Goal: Task Accomplishment & Management: Manage account settings

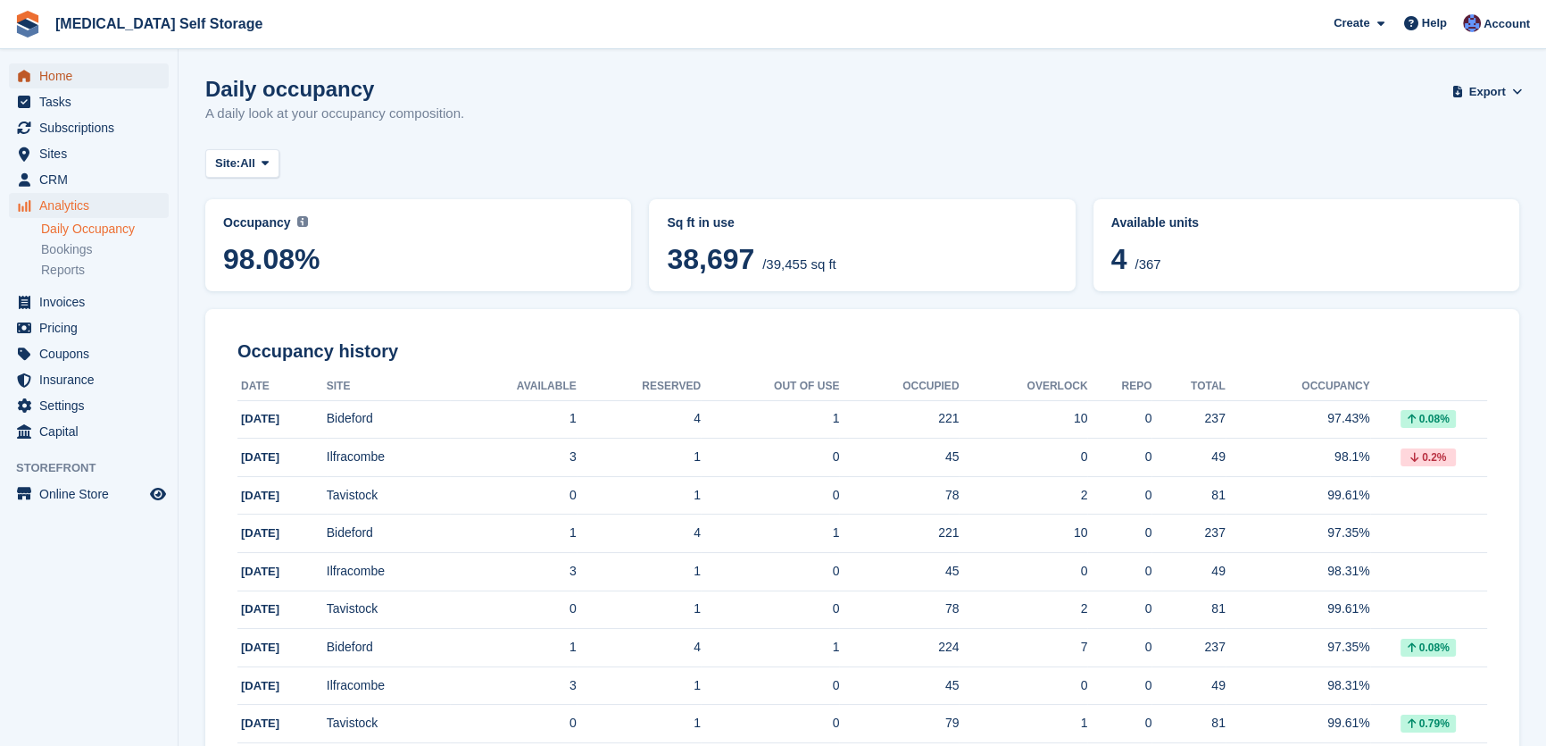
click at [86, 76] on span "Home" at bounding box center [92, 75] width 107 height 25
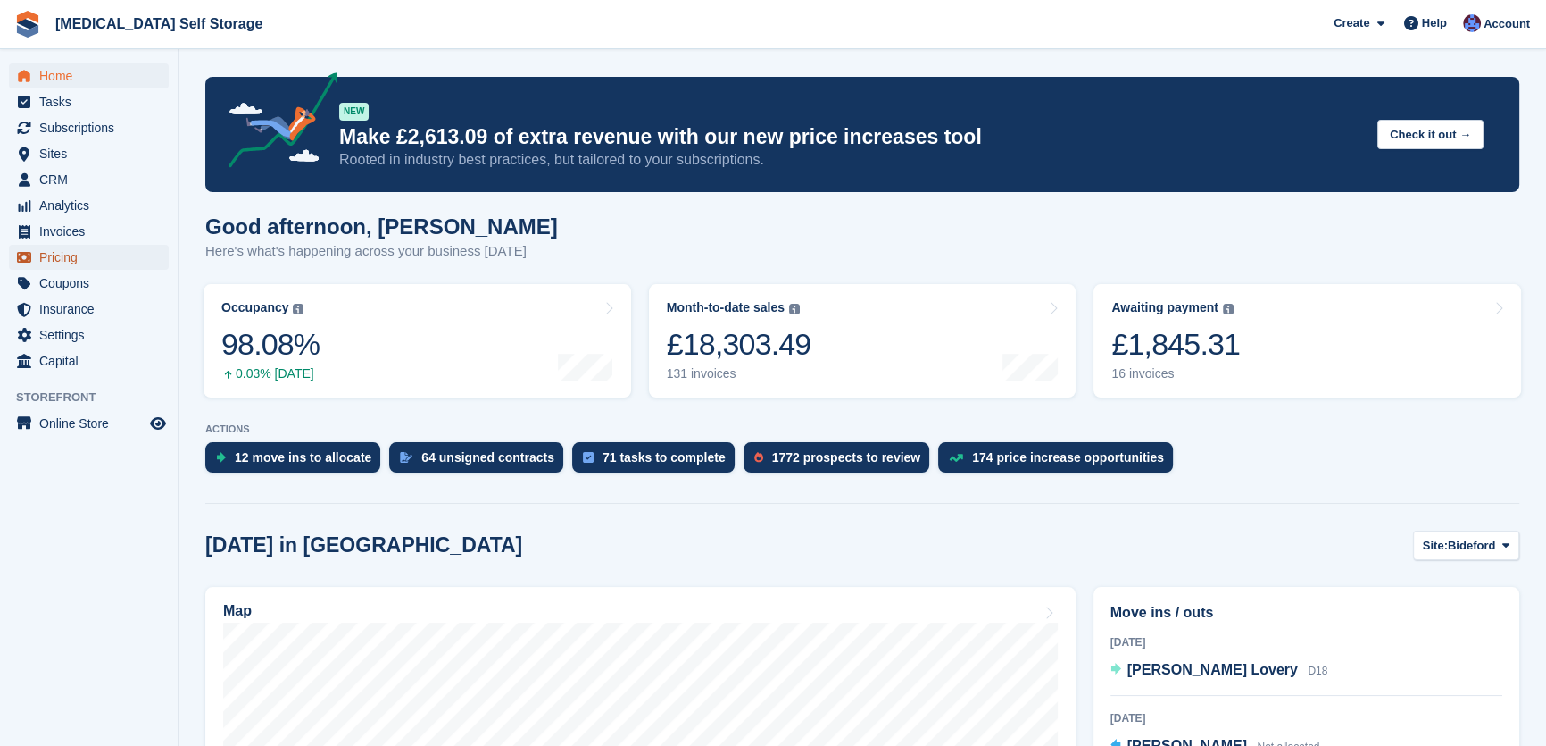
click at [77, 255] on span "Pricing" at bounding box center [92, 257] width 107 height 25
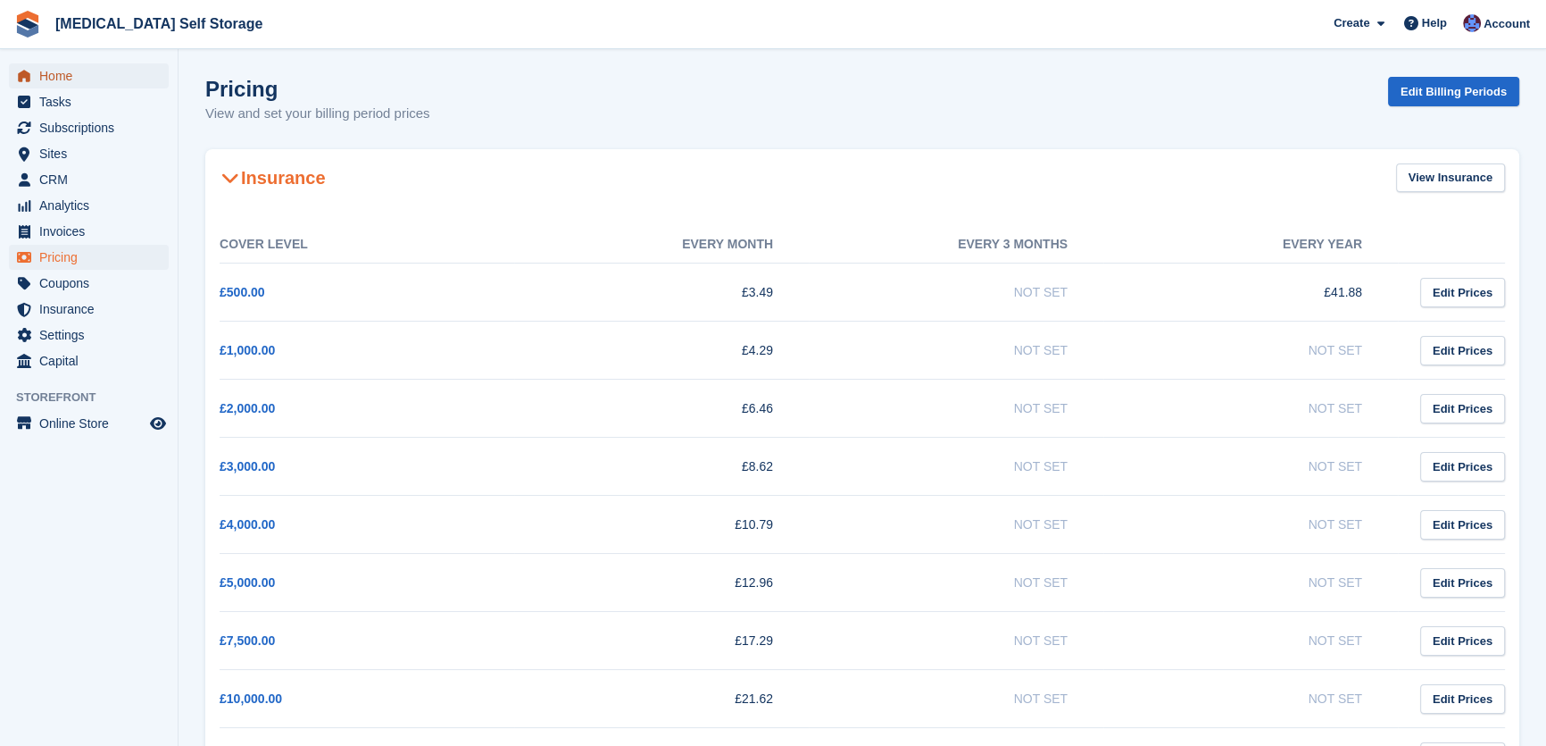
click at [71, 73] on span "Home" at bounding box center [92, 75] width 107 height 25
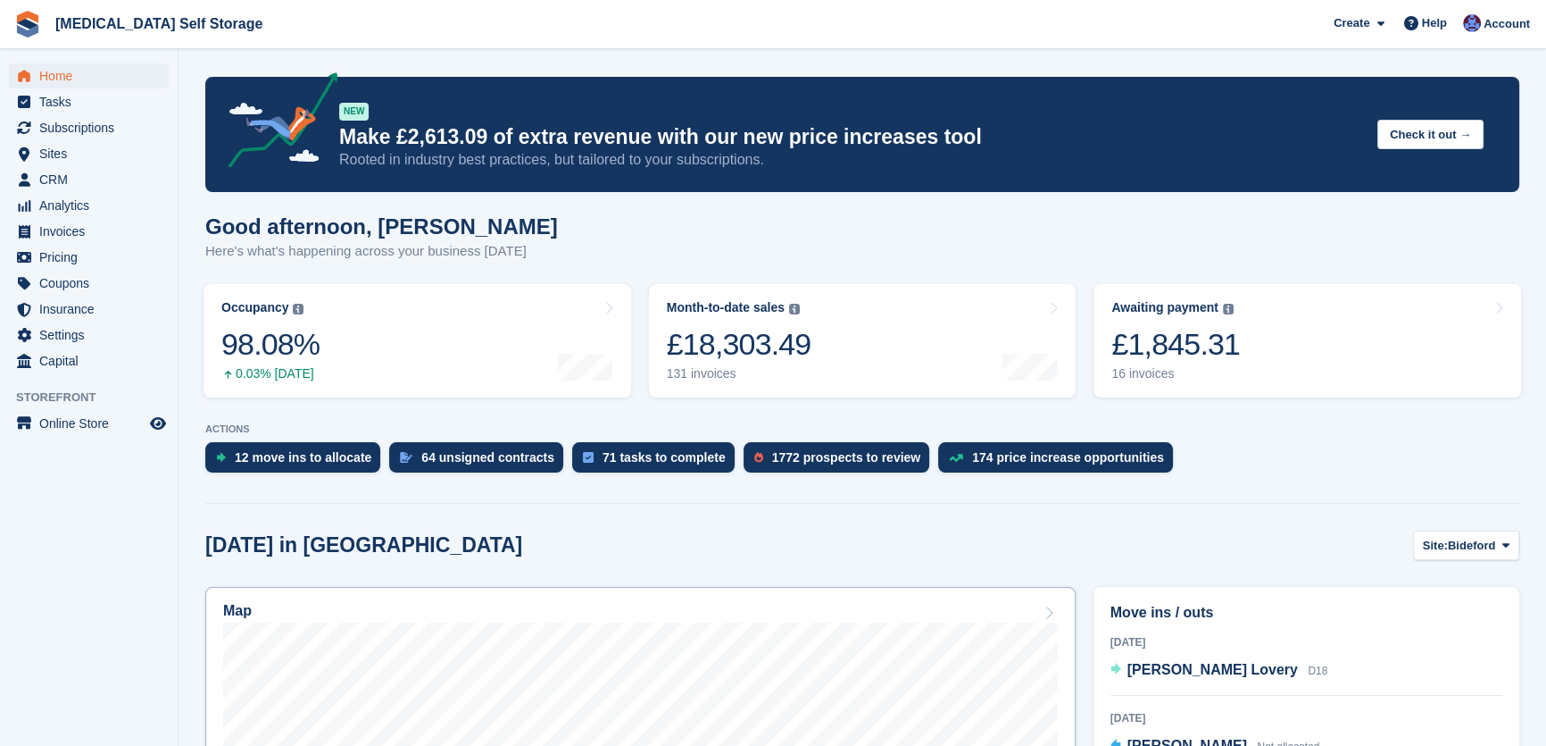
scroll to position [1131, 0]
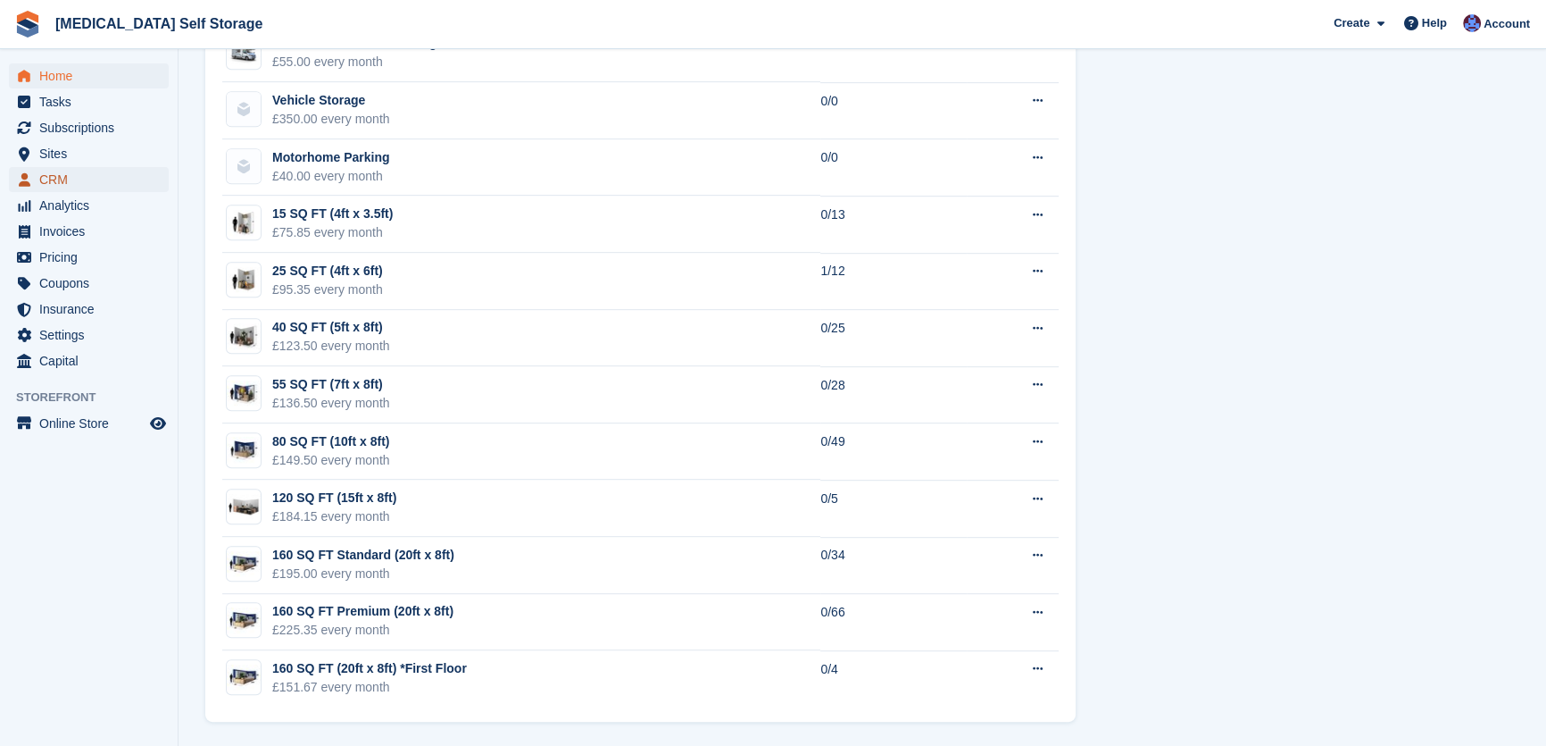
click at [54, 179] on span "CRM" at bounding box center [92, 179] width 107 height 25
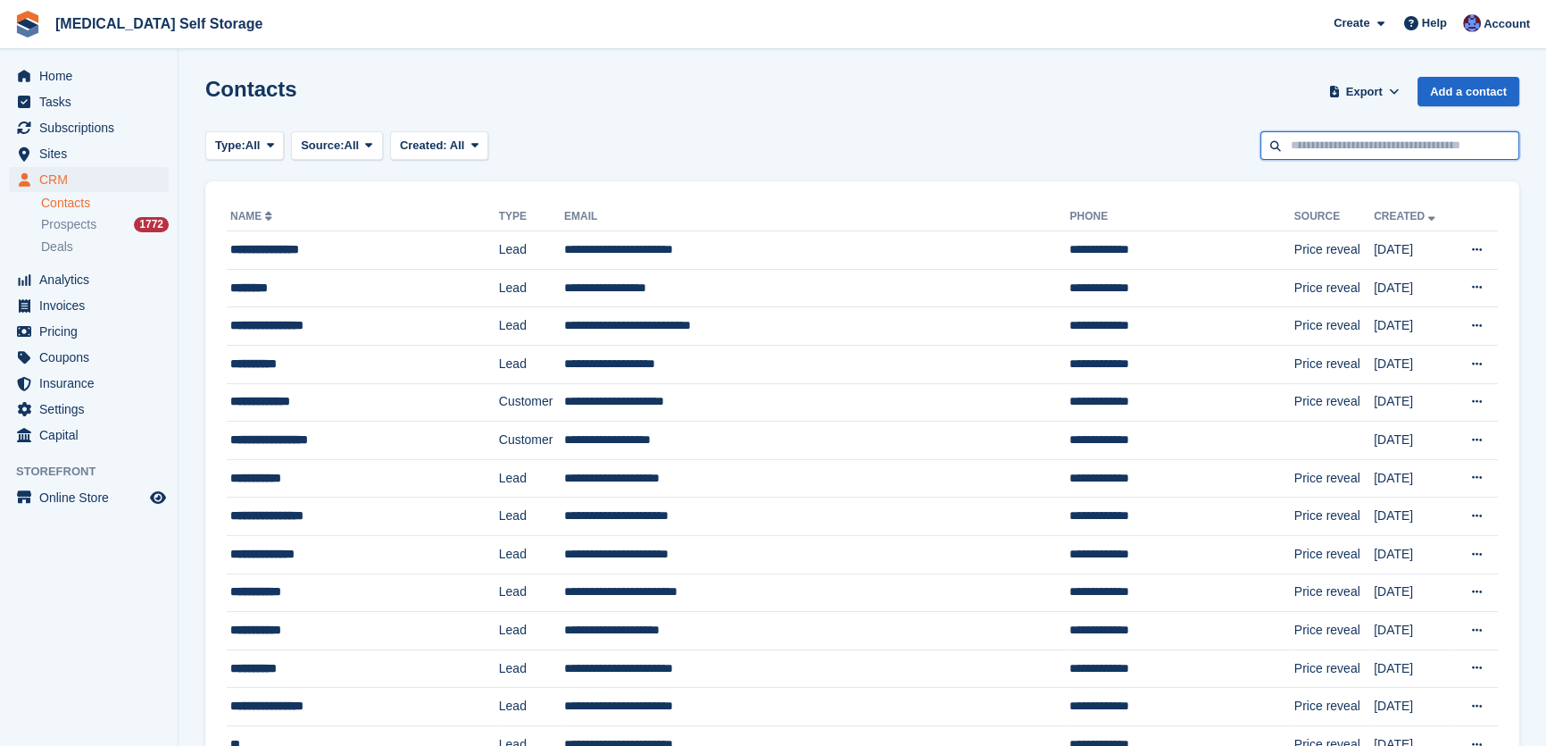
click at [1304, 141] on input "text" at bounding box center [1390, 145] width 259 height 29
type input "**********"
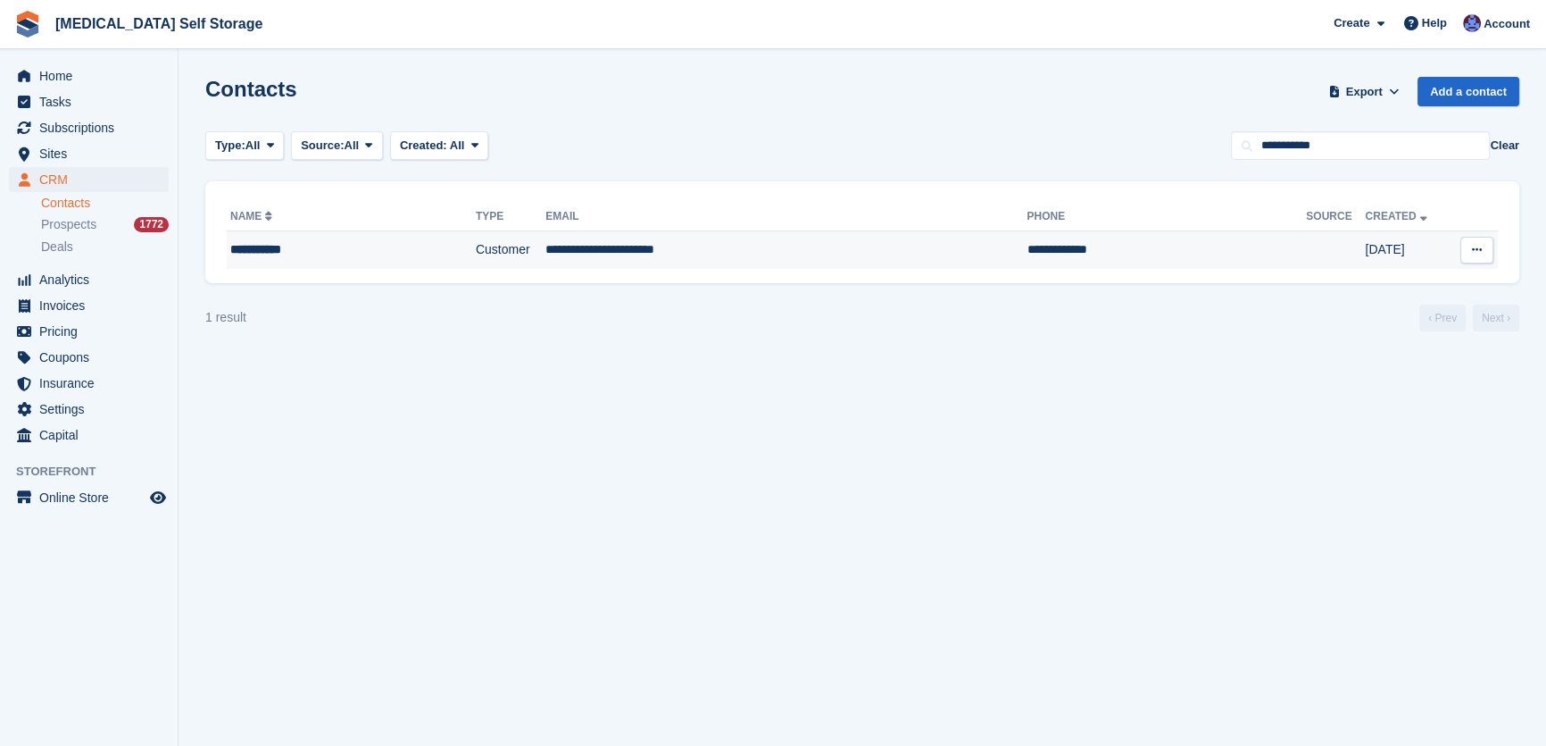
click at [629, 237] on td "**********" at bounding box center [786, 249] width 481 height 37
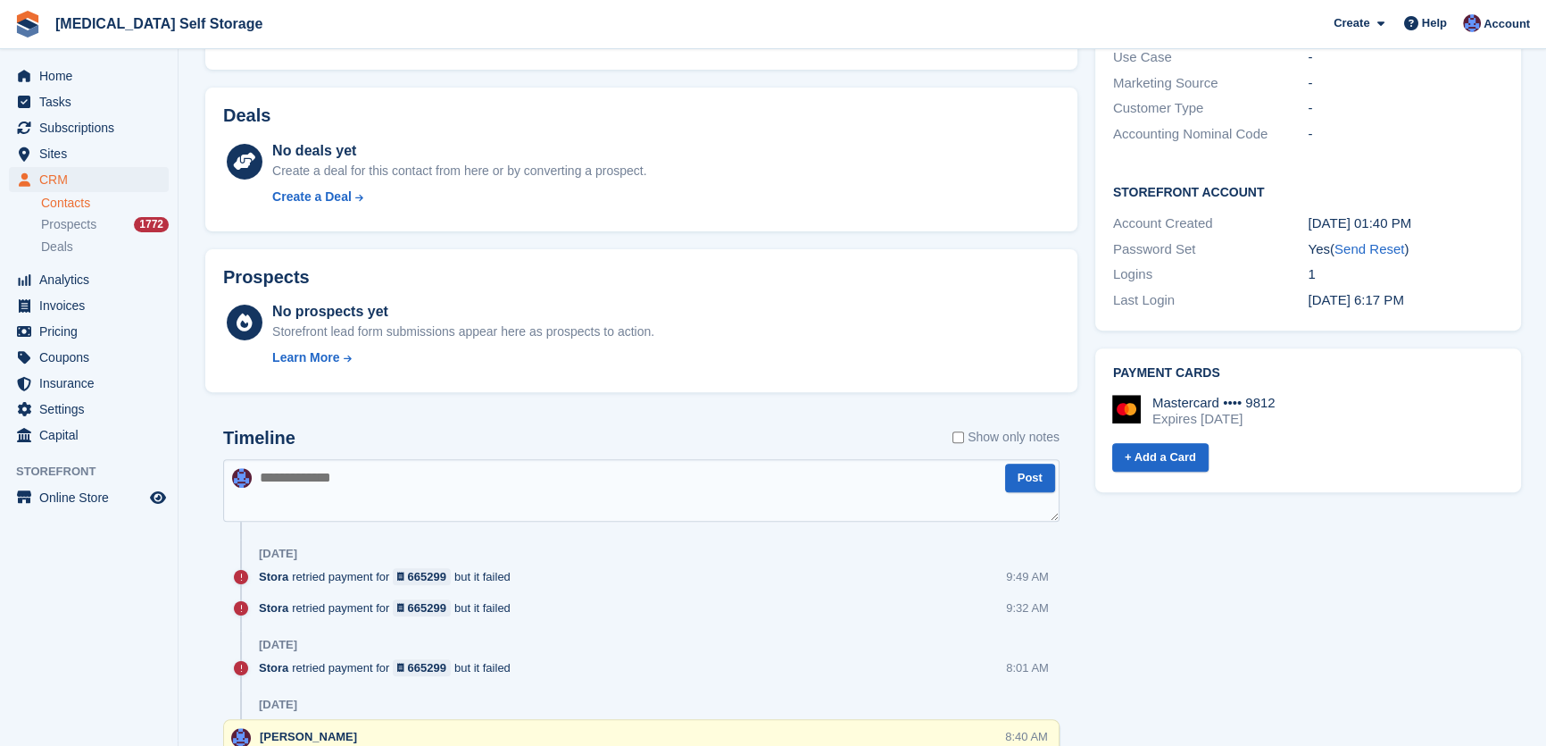
scroll to position [842, 0]
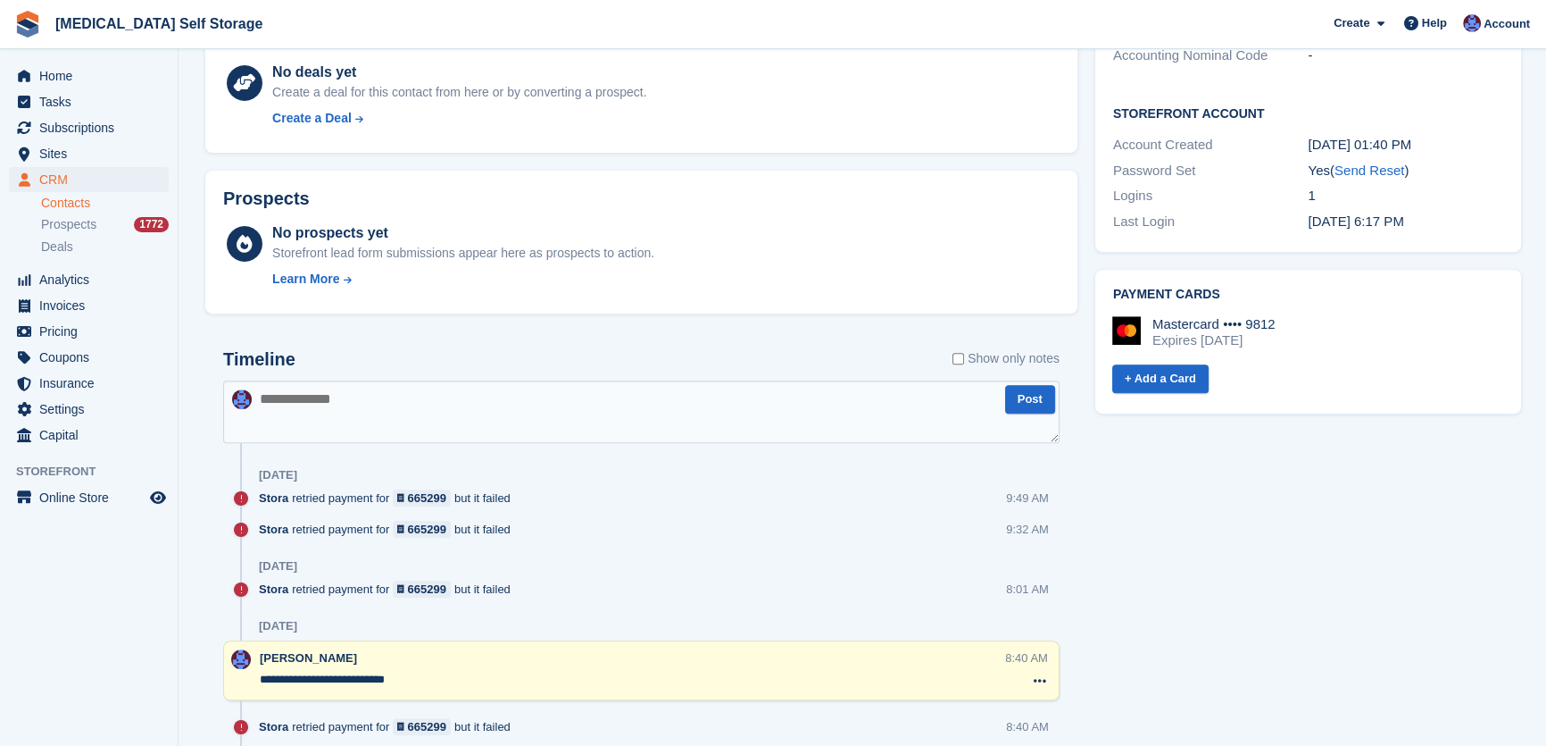
click at [332, 404] on textarea at bounding box center [641, 411] width 837 height 62
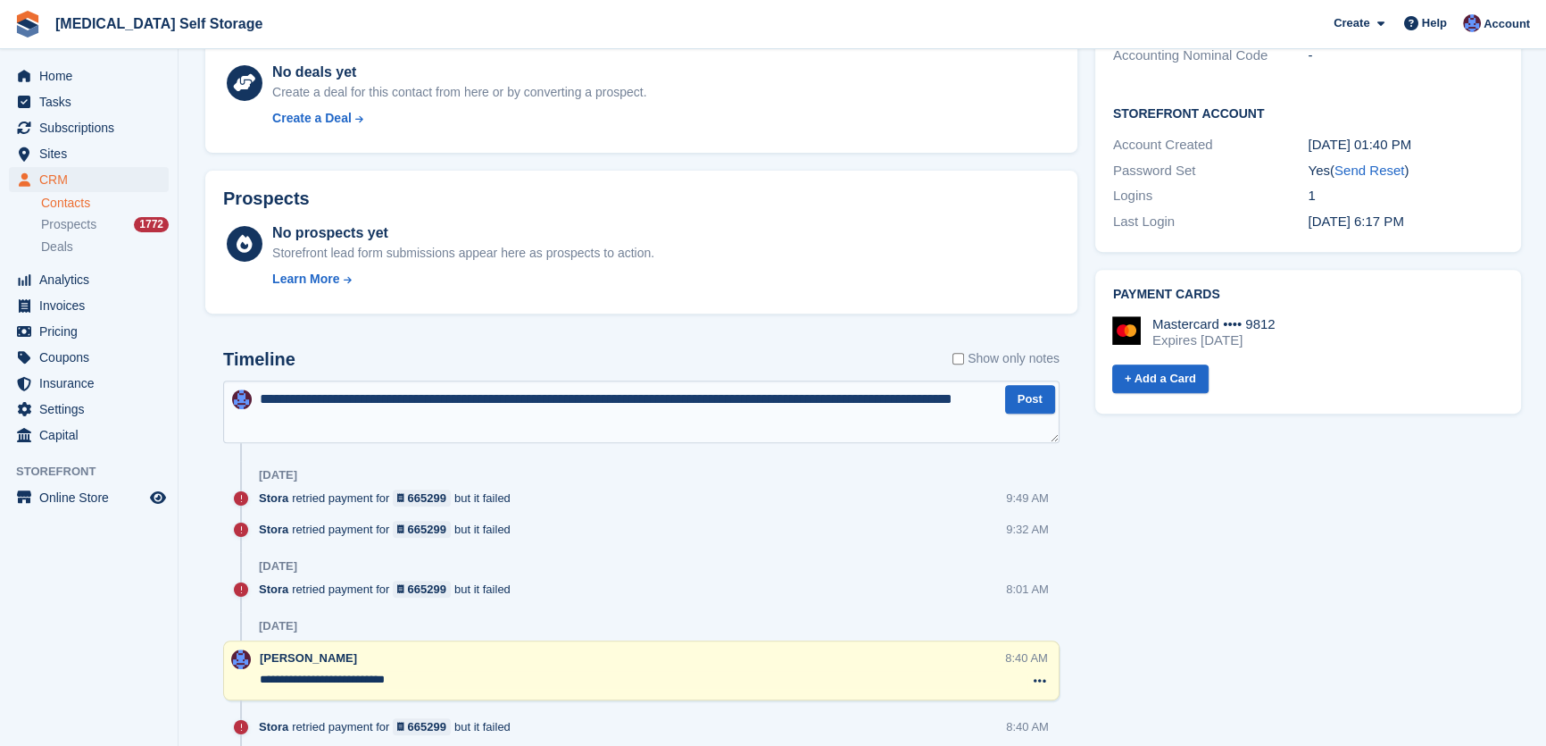
type textarea "**********"
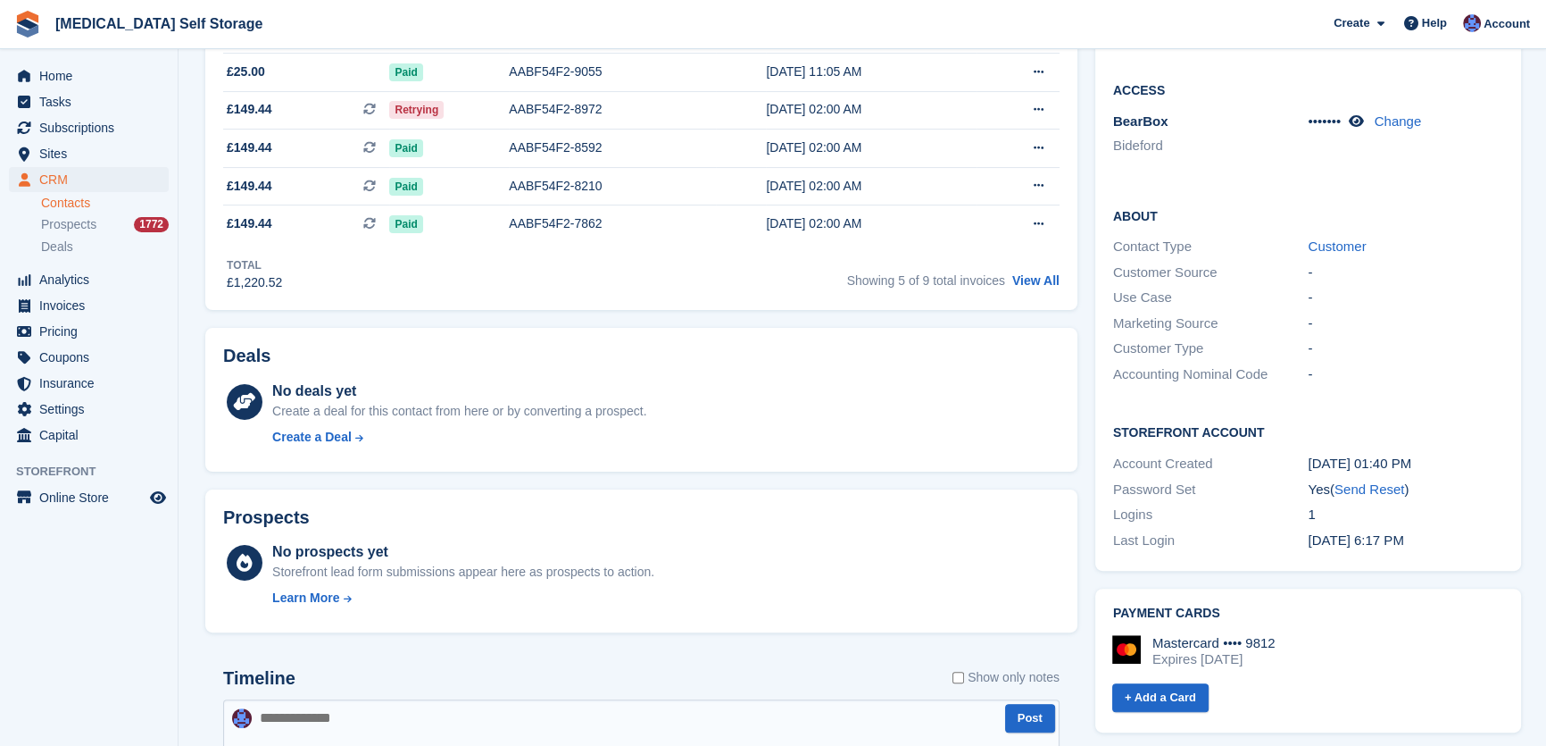
scroll to position [274, 0]
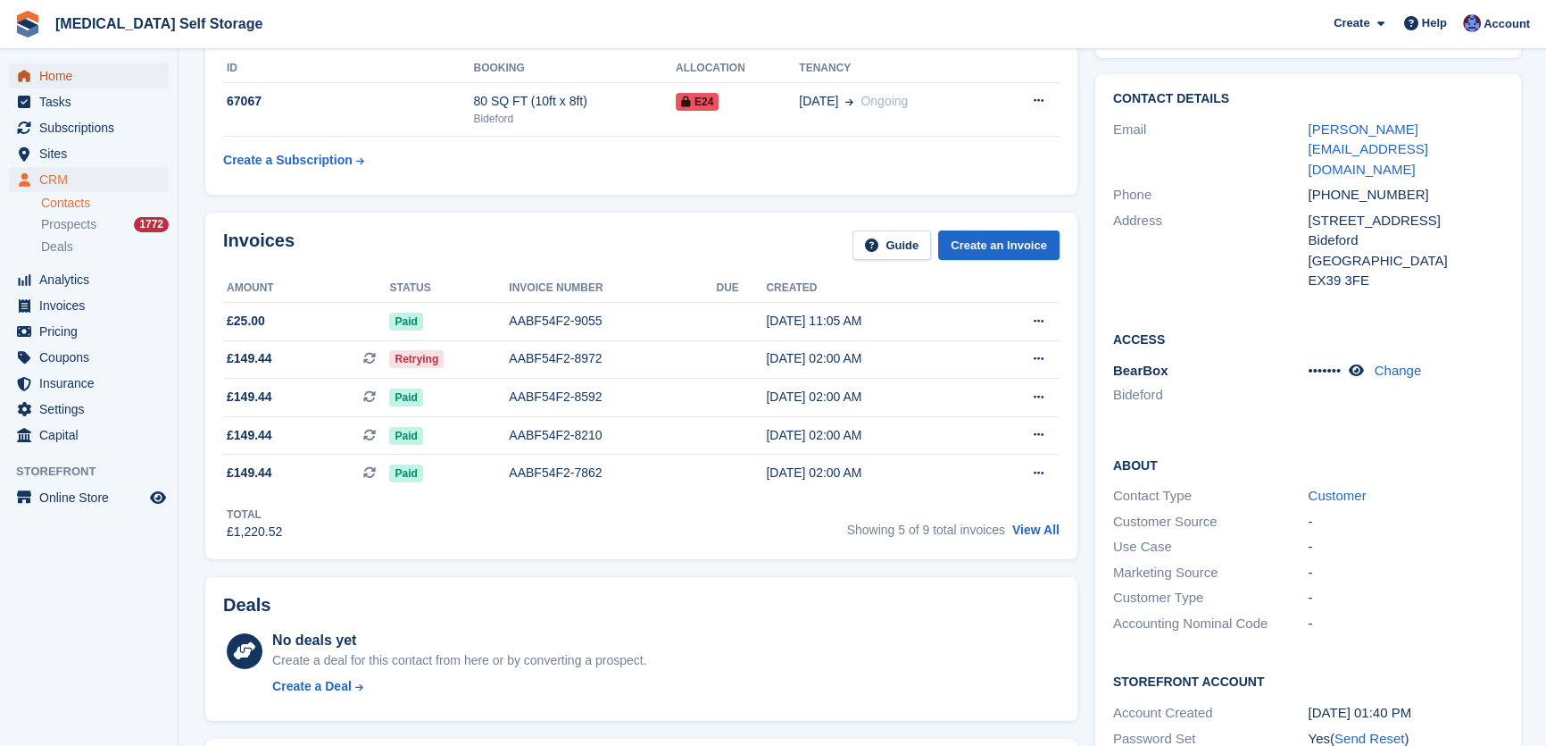
click at [71, 70] on span "Home" at bounding box center [92, 75] width 107 height 25
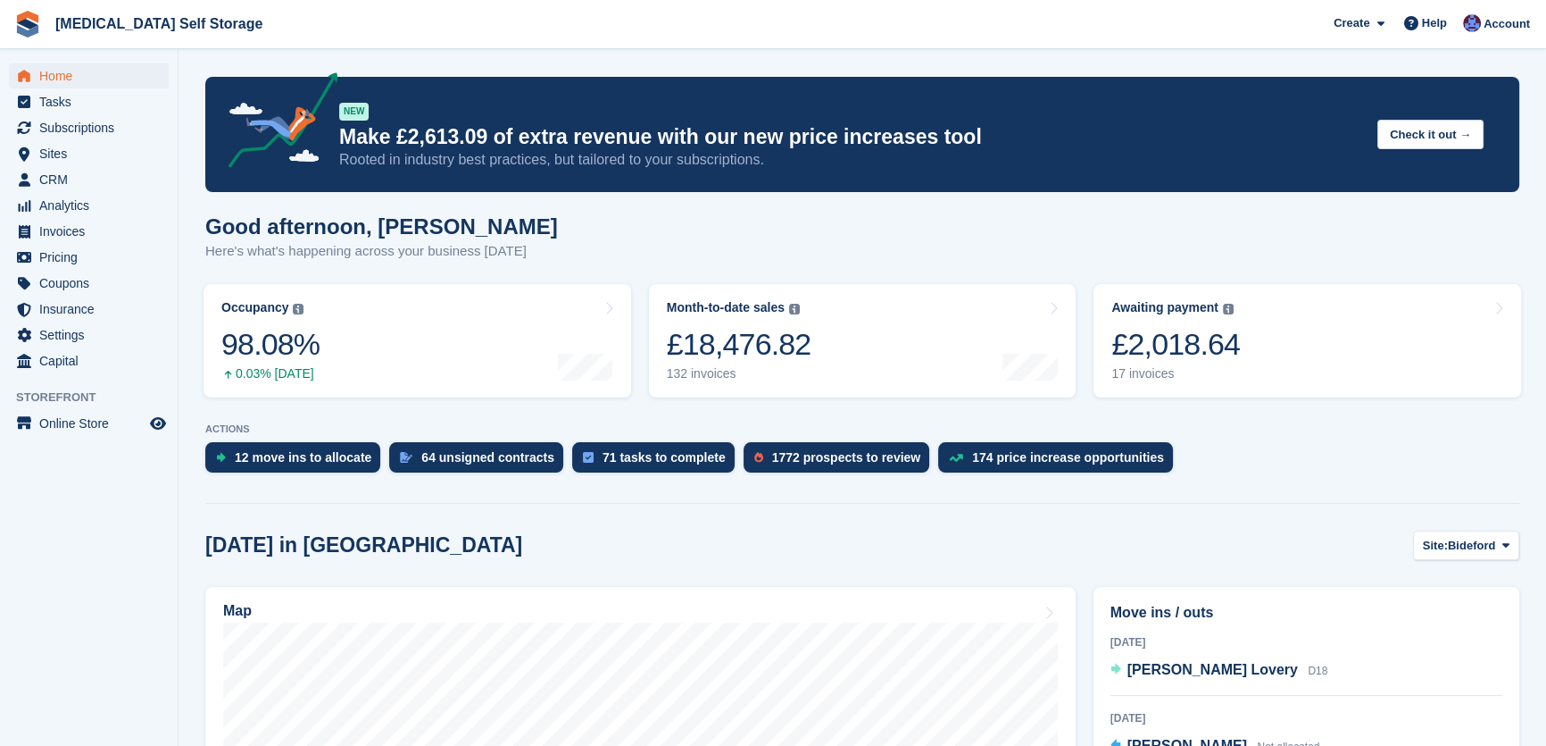
scroll to position [324, 0]
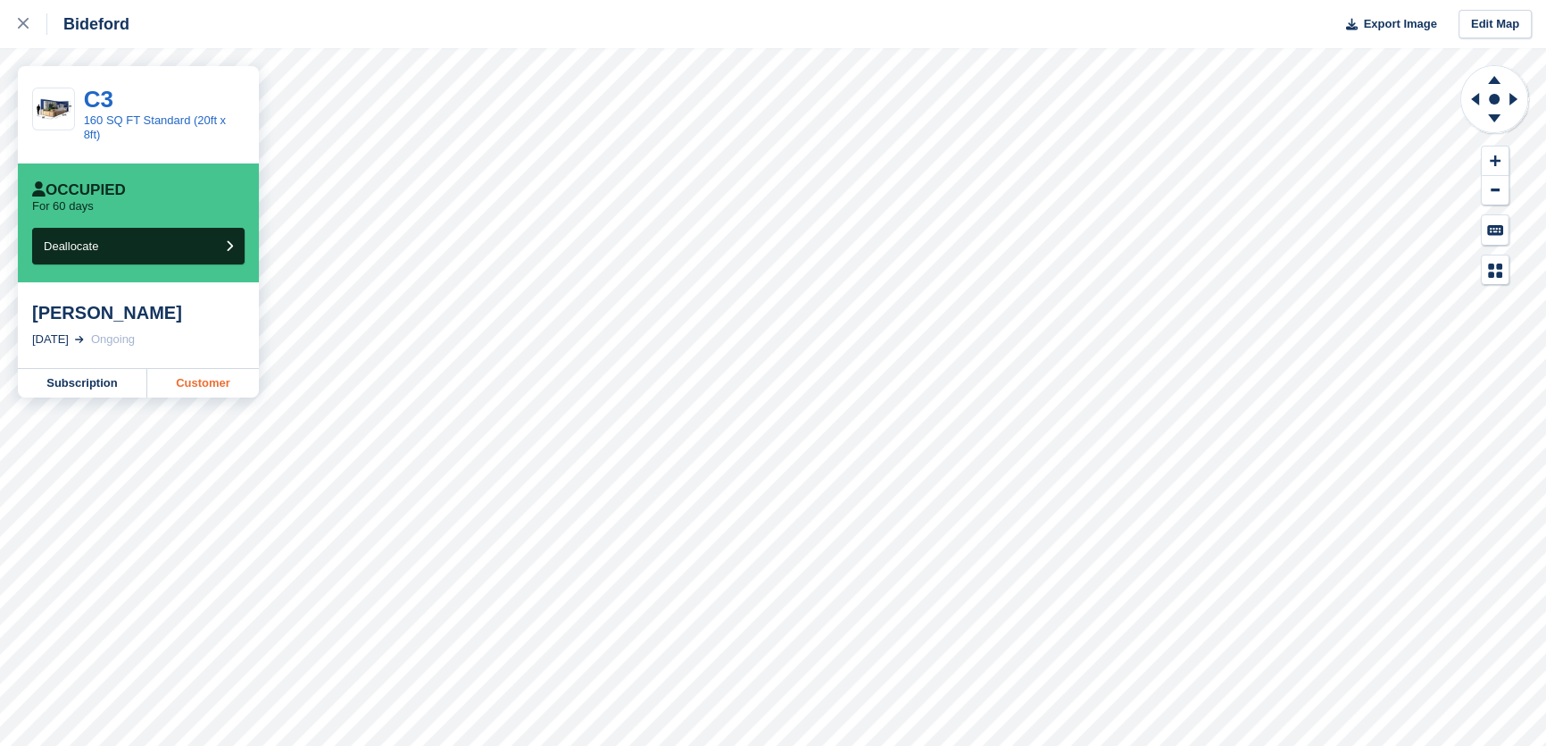
click at [206, 377] on link "Customer" at bounding box center [203, 383] width 112 height 29
click at [215, 380] on link "Customer" at bounding box center [203, 383] width 112 height 29
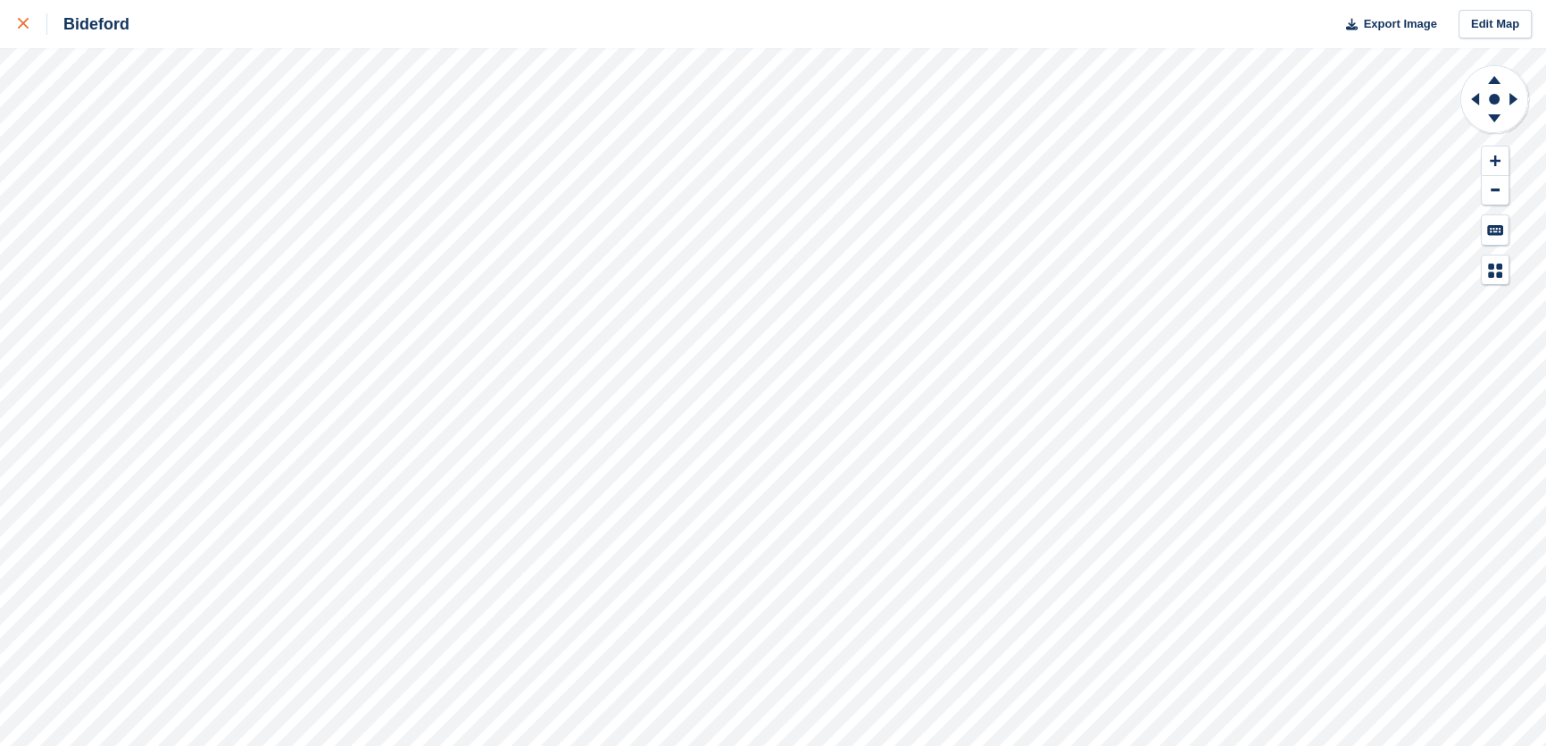
click at [32, 22] on div at bounding box center [32, 23] width 29 height 21
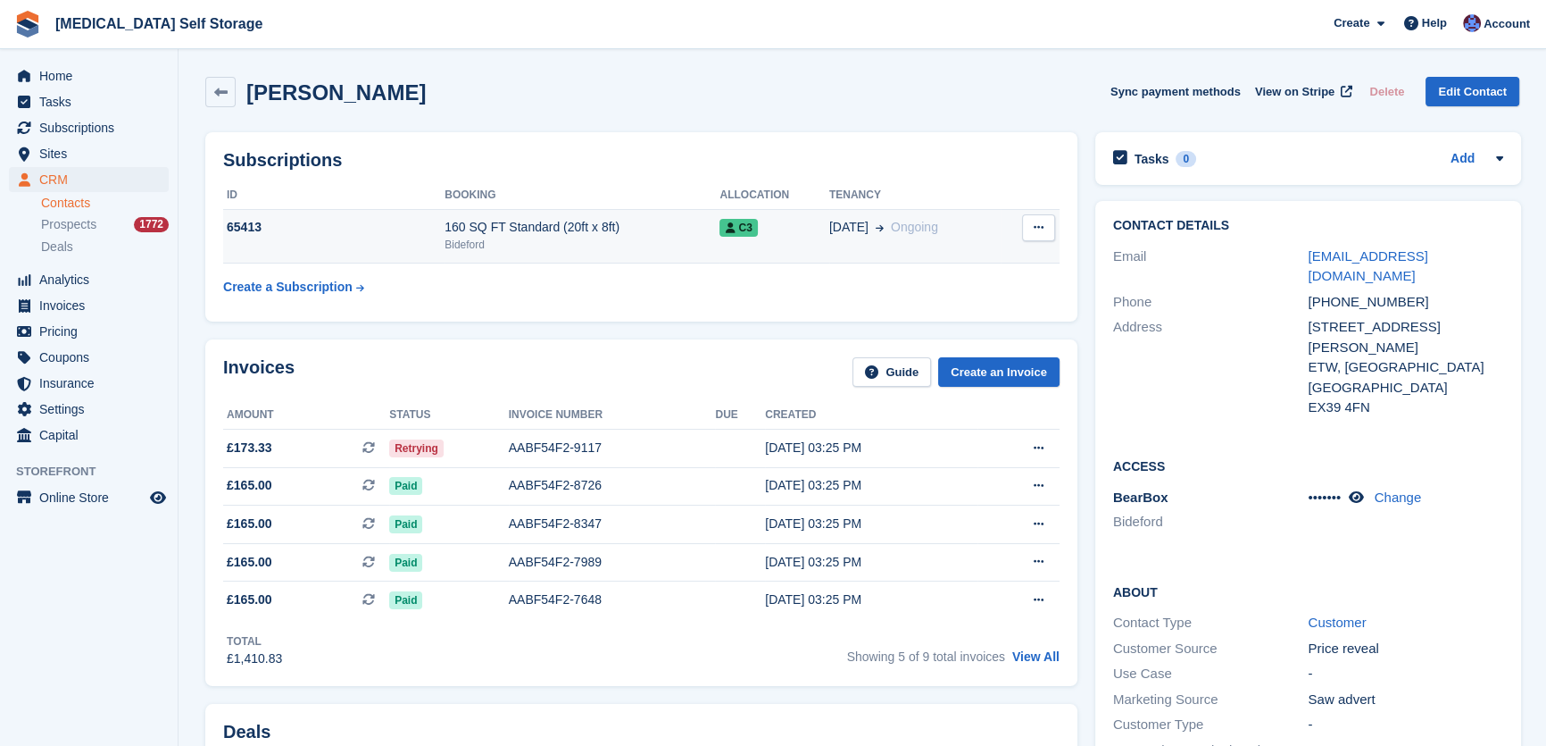
click at [581, 218] on div "160 SQ FT Standard (20ft x 8ft)" at bounding box center [582, 227] width 275 height 19
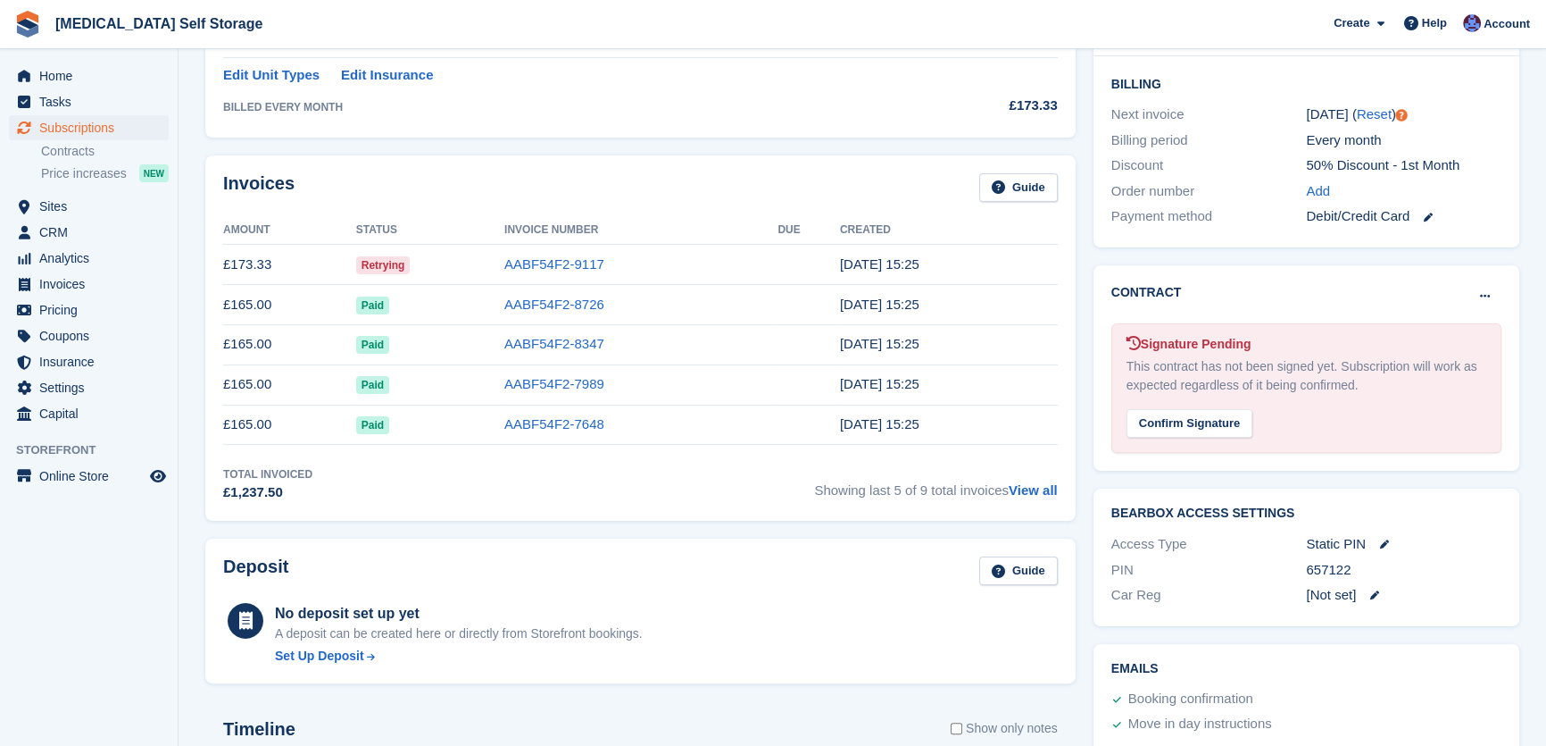
scroll to position [243, 0]
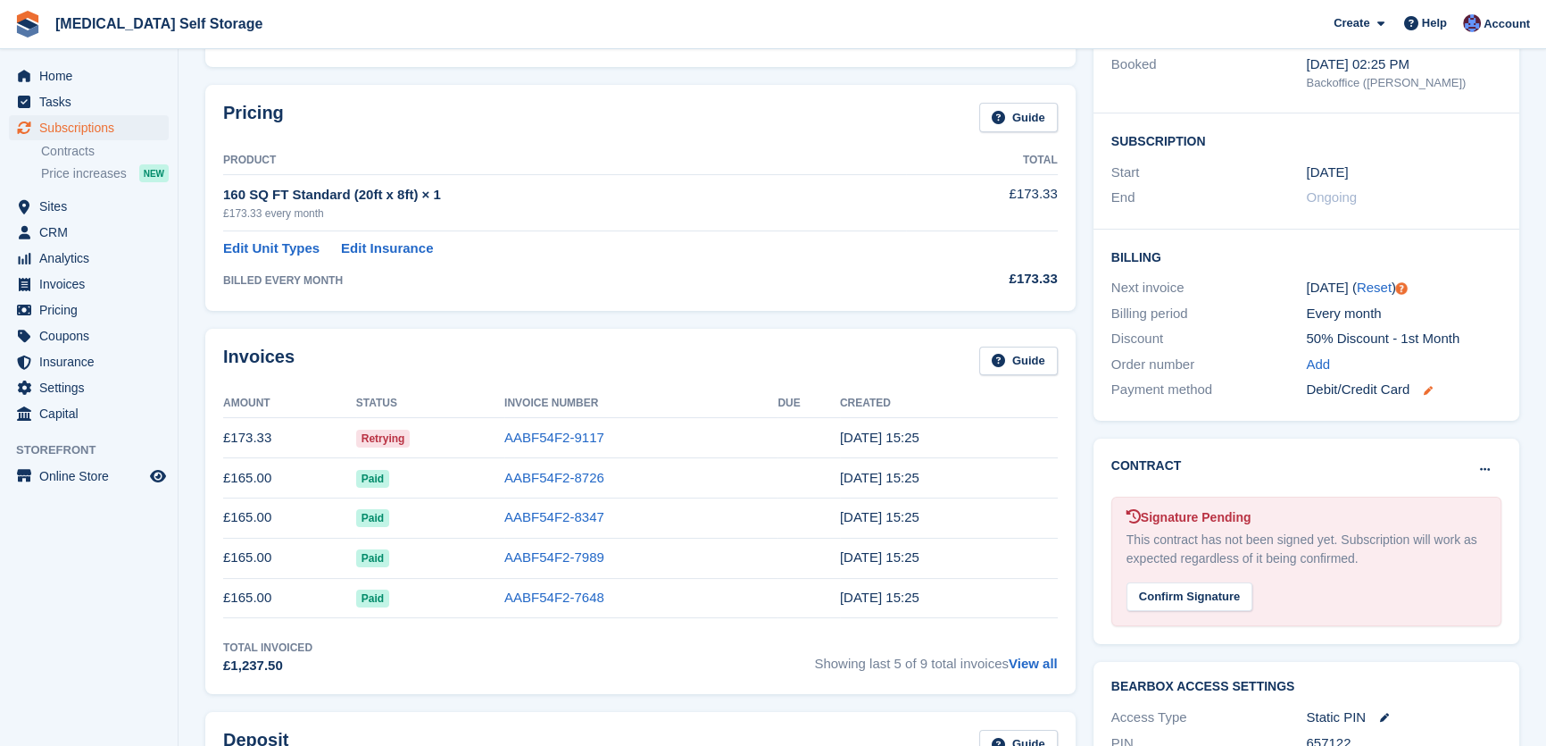
click at [1425, 390] on icon at bounding box center [1428, 390] width 9 height 9
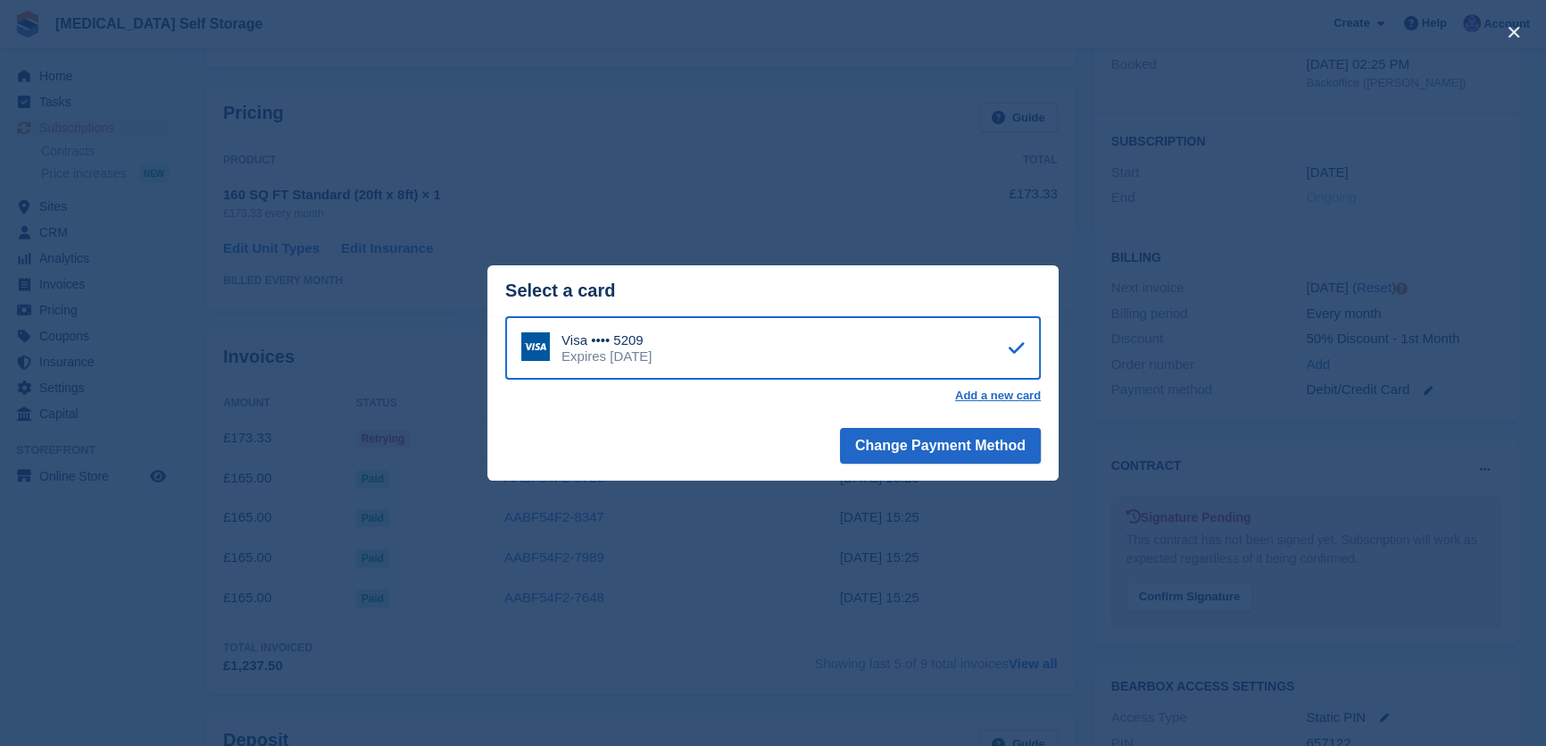
click at [1470, 193] on div "close" at bounding box center [773, 373] width 1546 height 746
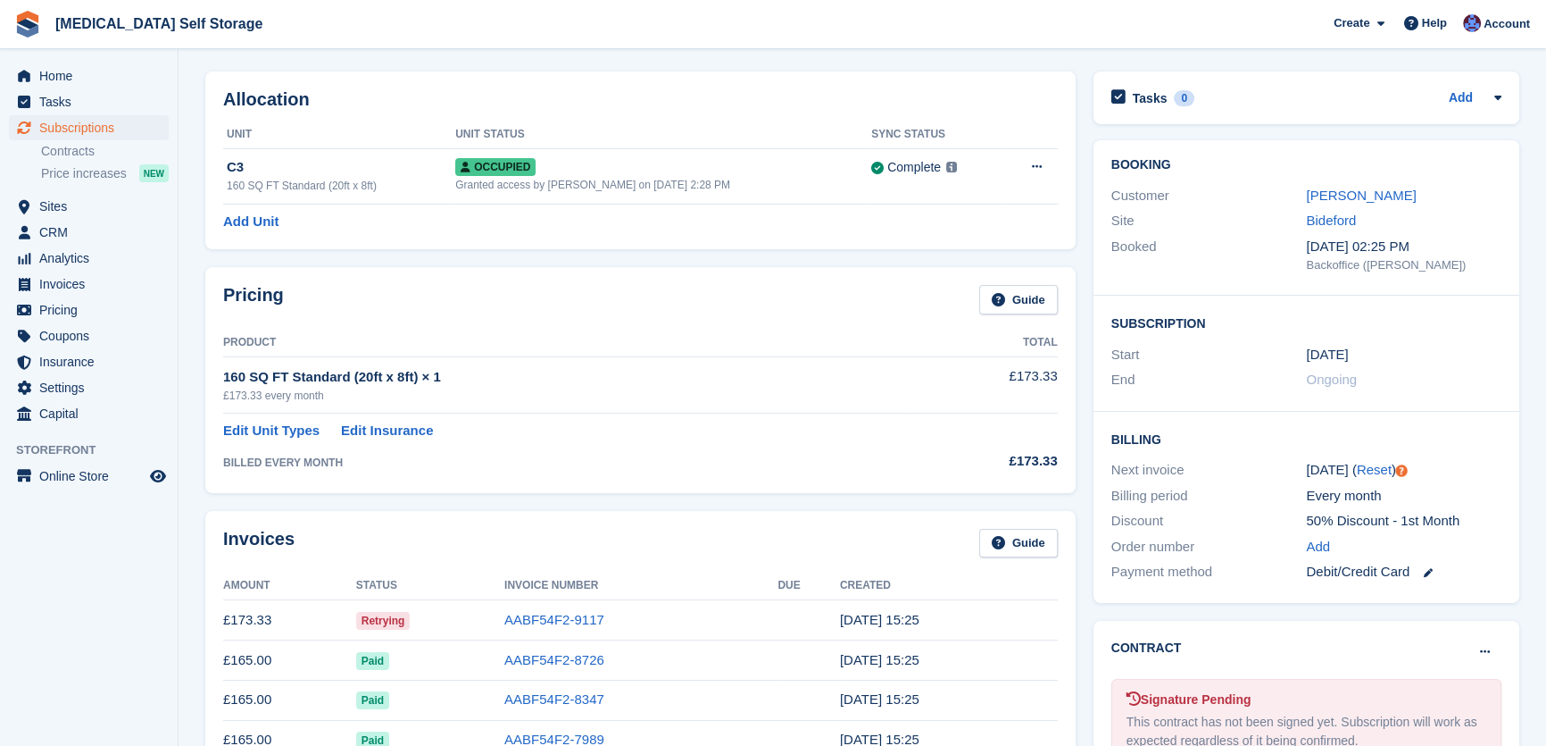
scroll to position [0, 0]
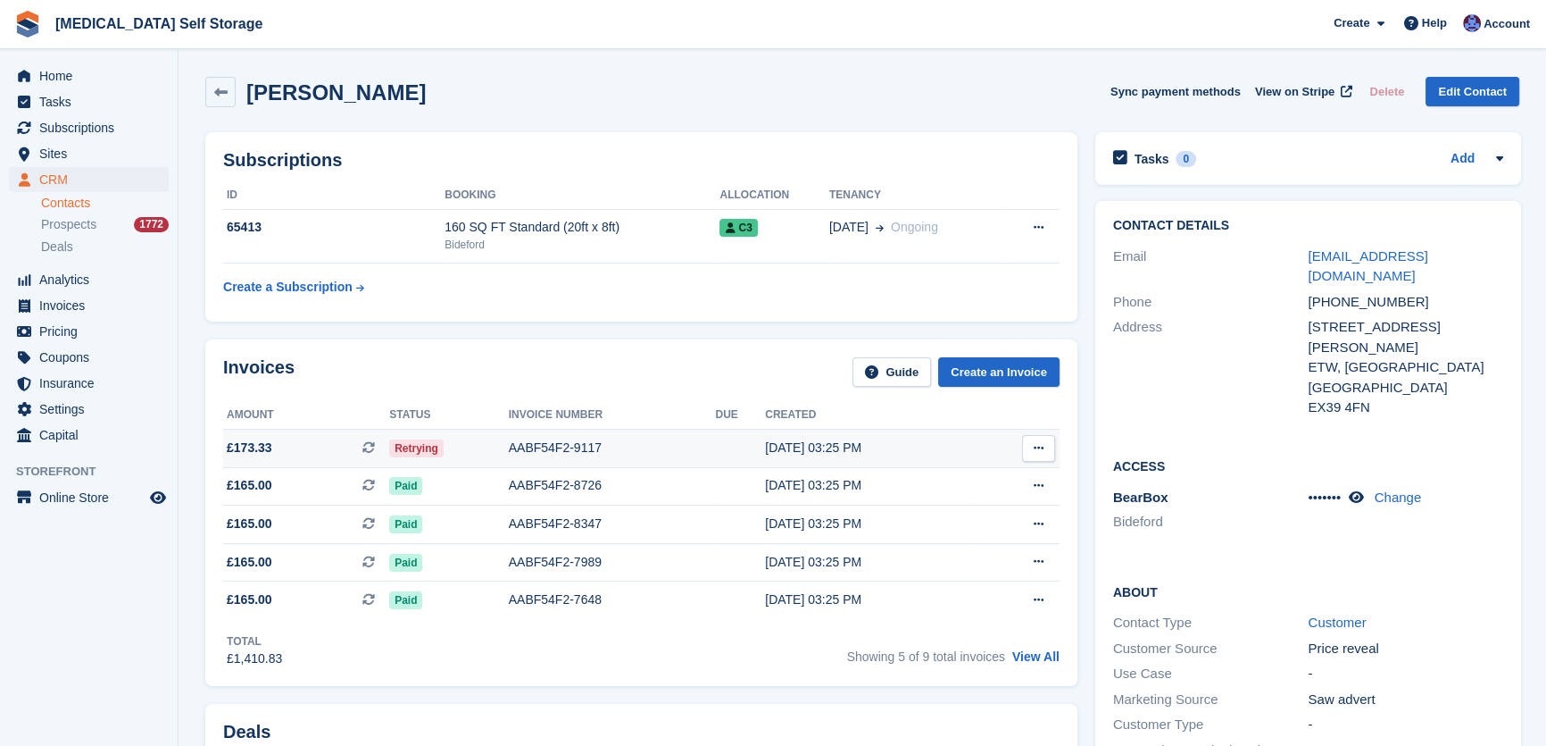
drag, startPoint x: 608, startPoint y: 437, endPoint x: 619, endPoint y: 442, distance: 11.6
click at [606, 440] on div "AABF54F2-9117" at bounding box center [612, 447] width 207 height 19
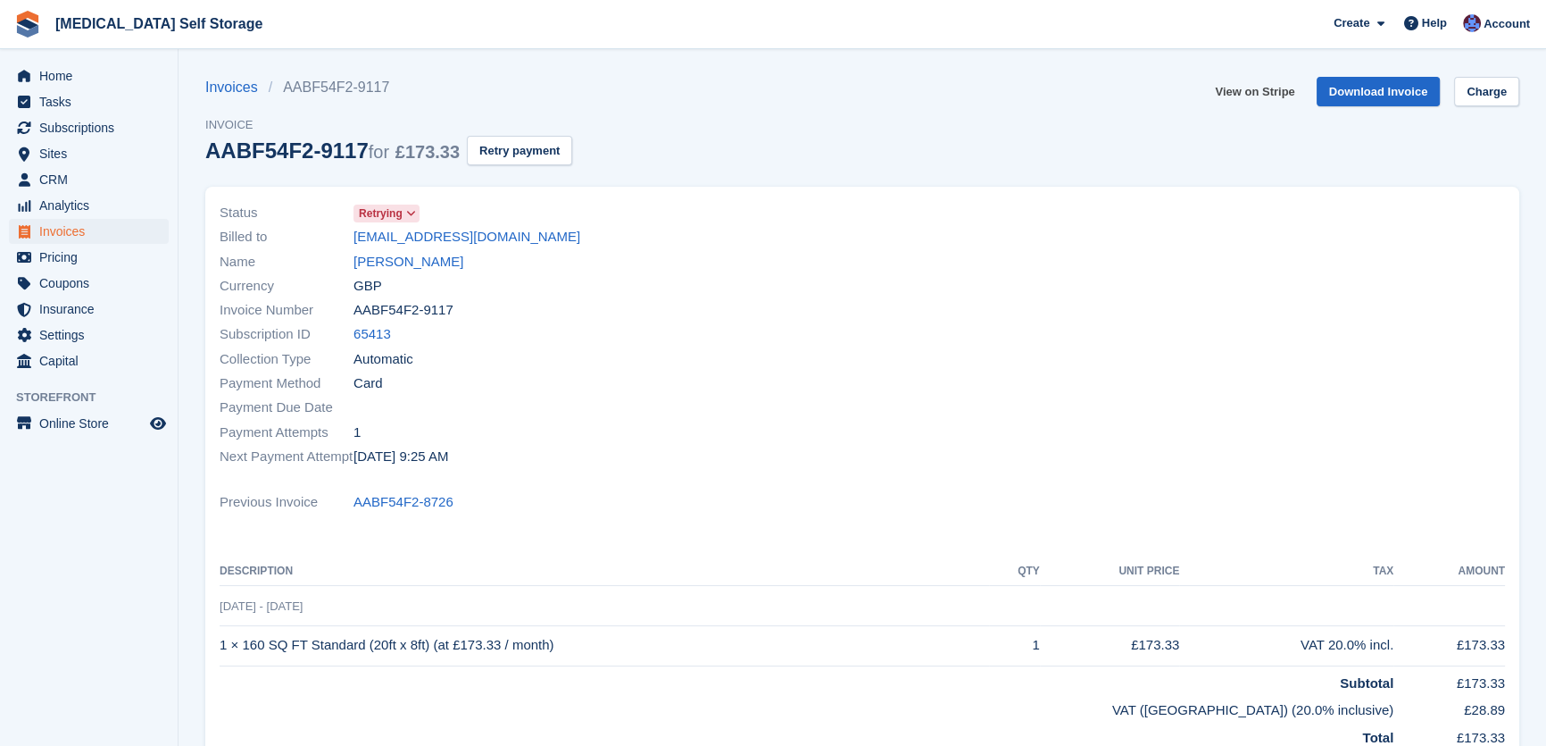
click at [1262, 88] on link "View on Stripe" at bounding box center [1255, 91] width 94 height 29
click at [499, 148] on button "Retry payment" at bounding box center [519, 150] width 105 height 29
click at [387, 255] on link "Iain Platt" at bounding box center [409, 262] width 110 height 21
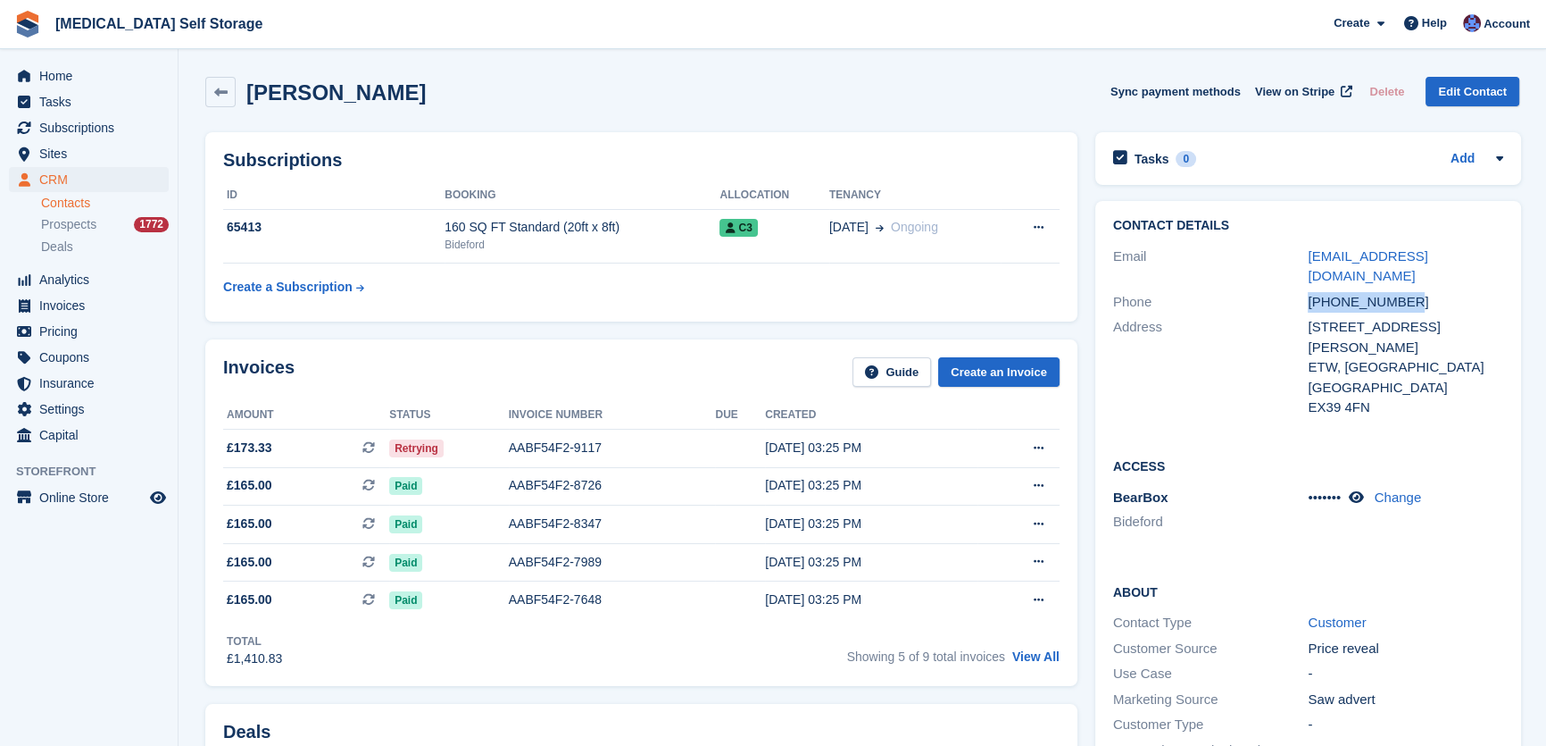
drag, startPoint x: 1393, startPoint y: 277, endPoint x: 1299, endPoint y: 282, distance: 93.9
click at [1299, 289] on div "Phone +447827726276" at bounding box center [1308, 302] width 390 height 26
copy div "+447827726276"
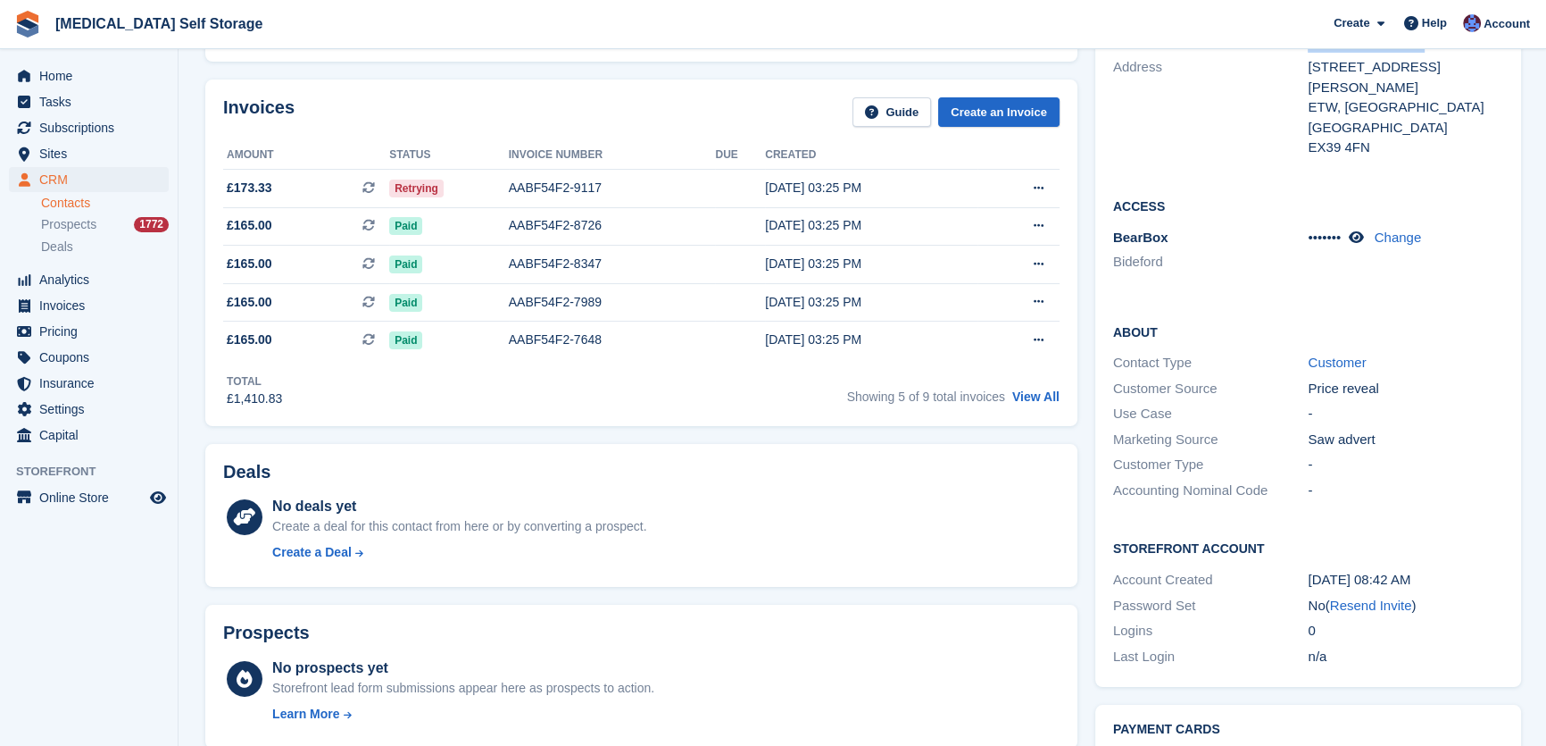
scroll to position [649, 0]
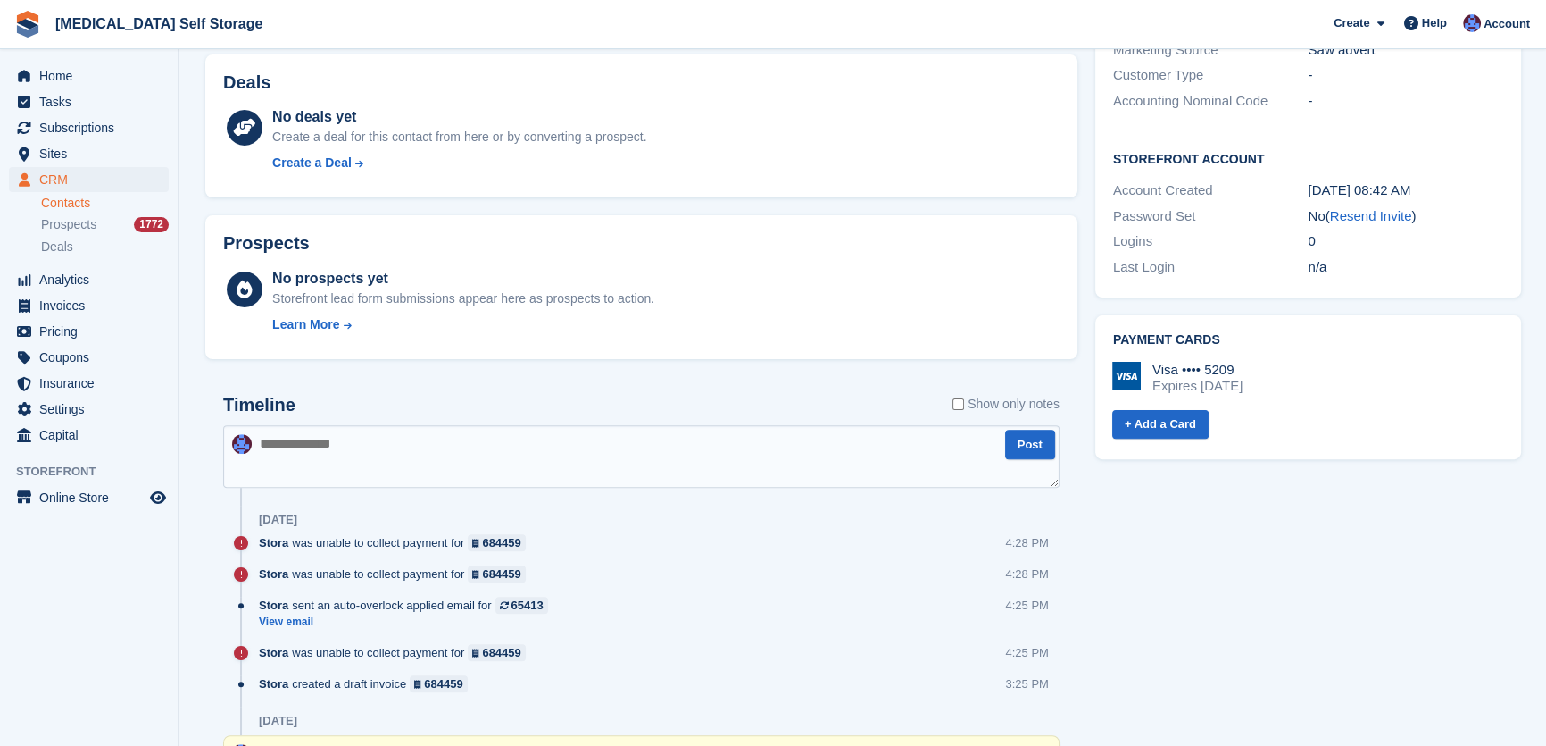
click at [364, 468] on textarea at bounding box center [641, 456] width 837 height 62
type textarea "**********"
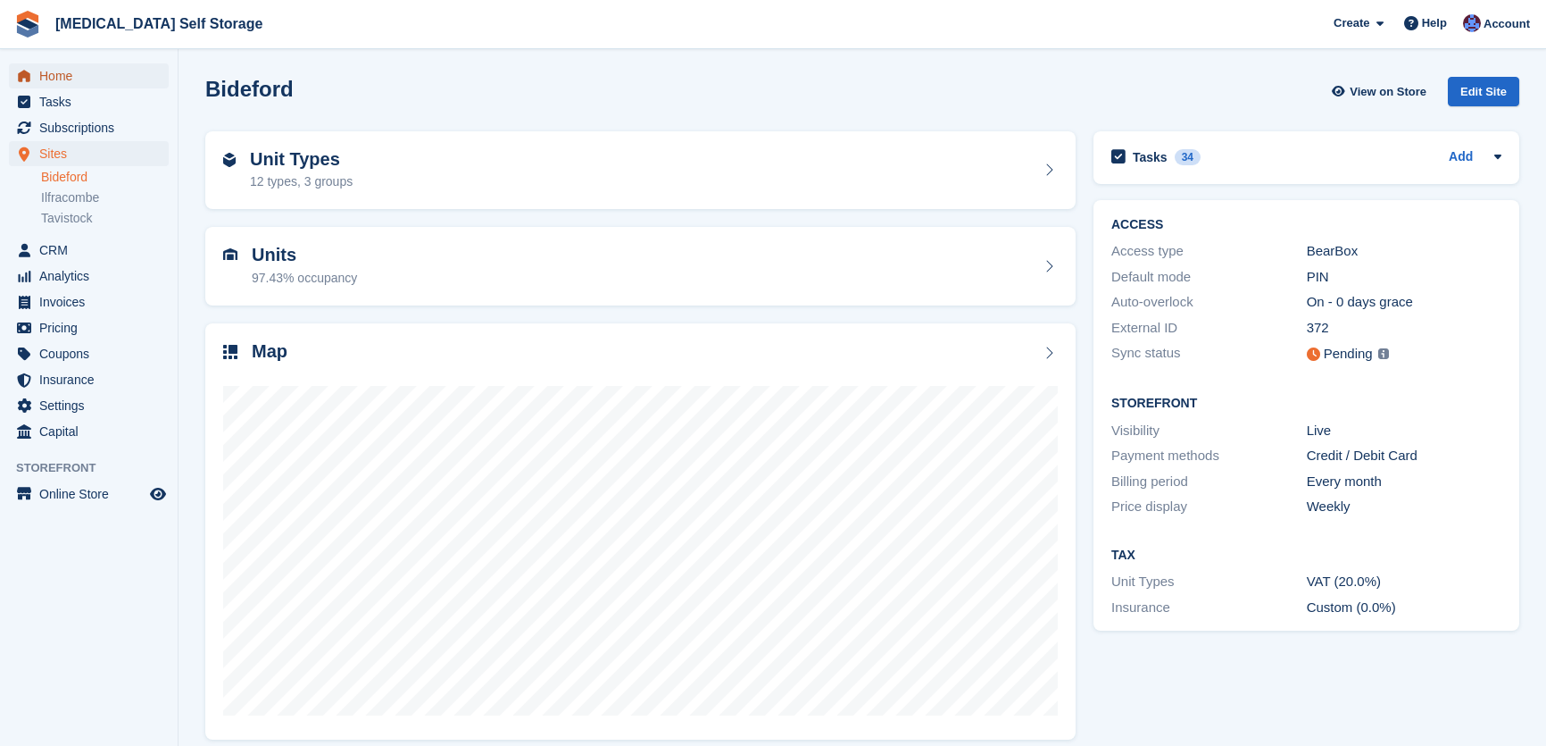
click at [55, 71] on span "Home" at bounding box center [92, 75] width 107 height 25
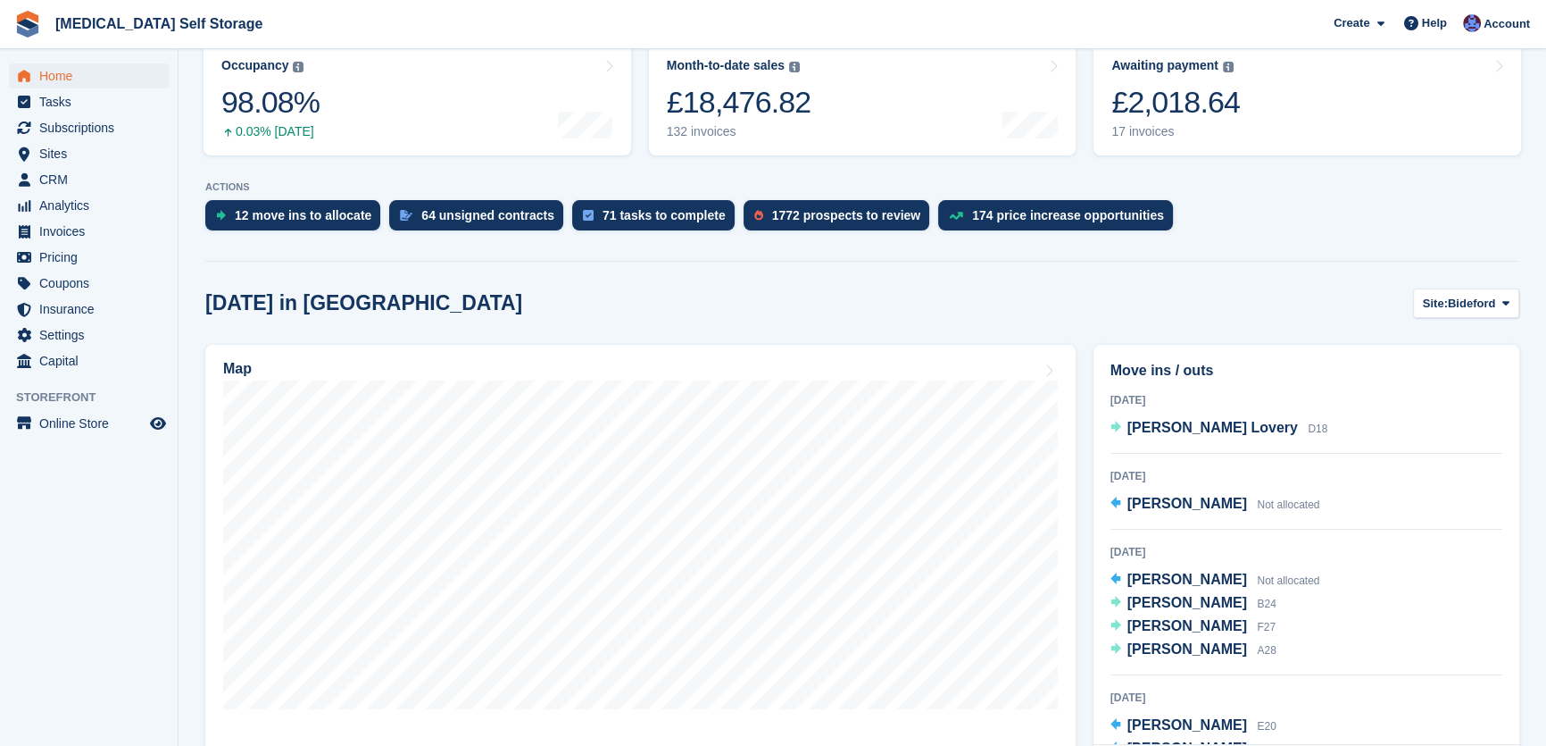
scroll to position [243, 0]
click at [1142, 409] on div "[DATE] [PERSON_NAME] Lovery D18" at bounding box center [1307, 420] width 392 height 63
click at [1150, 422] on span "[PERSON_NAME] Lovery" at bounding box center [1213, 426] width 171 height 15
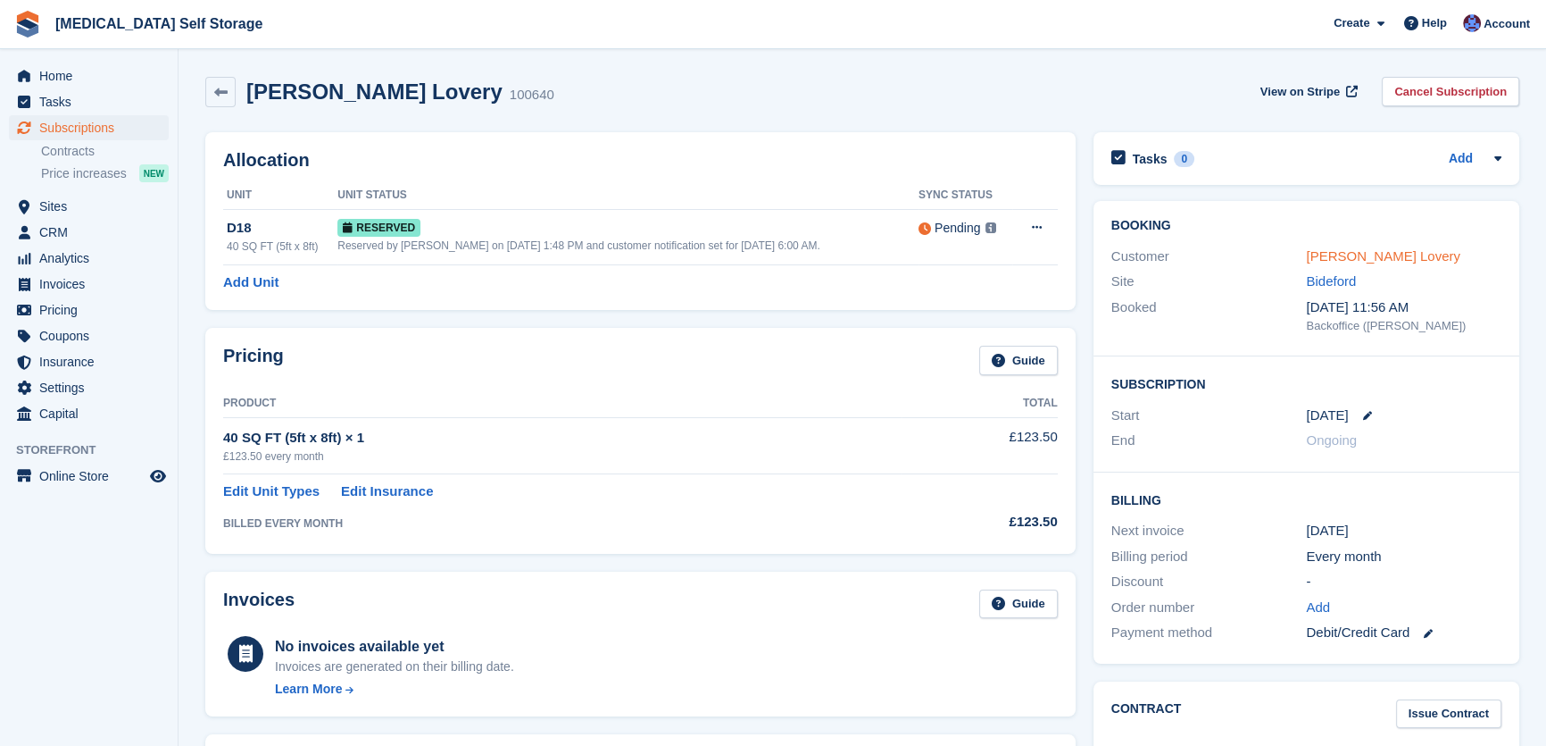
click at [1387, 253] on link "[PERSON_NAME] Lovery" at bounding box center [1383, 255] width 154 height 15
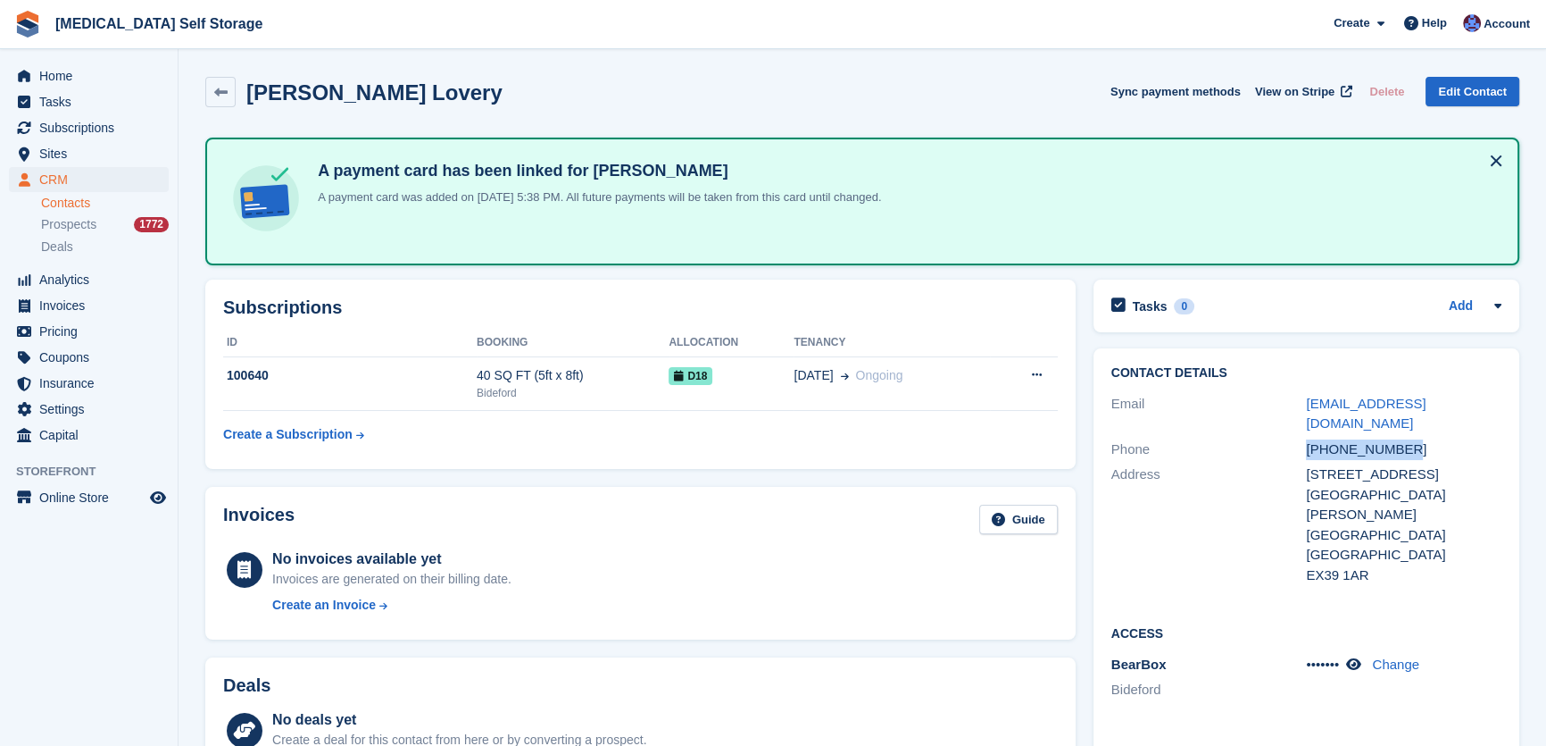
drag, startPoint x: 1441, startPoint y: 427, endPoint x: 1271, endPoint y: 430, distance: 170.6
click at [1271, 437] on div "Phone +447974155701" at bounding box center [1307, 450] width 390 height 26
copy div "+447974155701"
click at [1357, 657] on icon at bounding box center [1353, 663] width 15 height 13
click at [1330, 656] on span "525920" at bounding box center [1328, 663] width 45 height 15
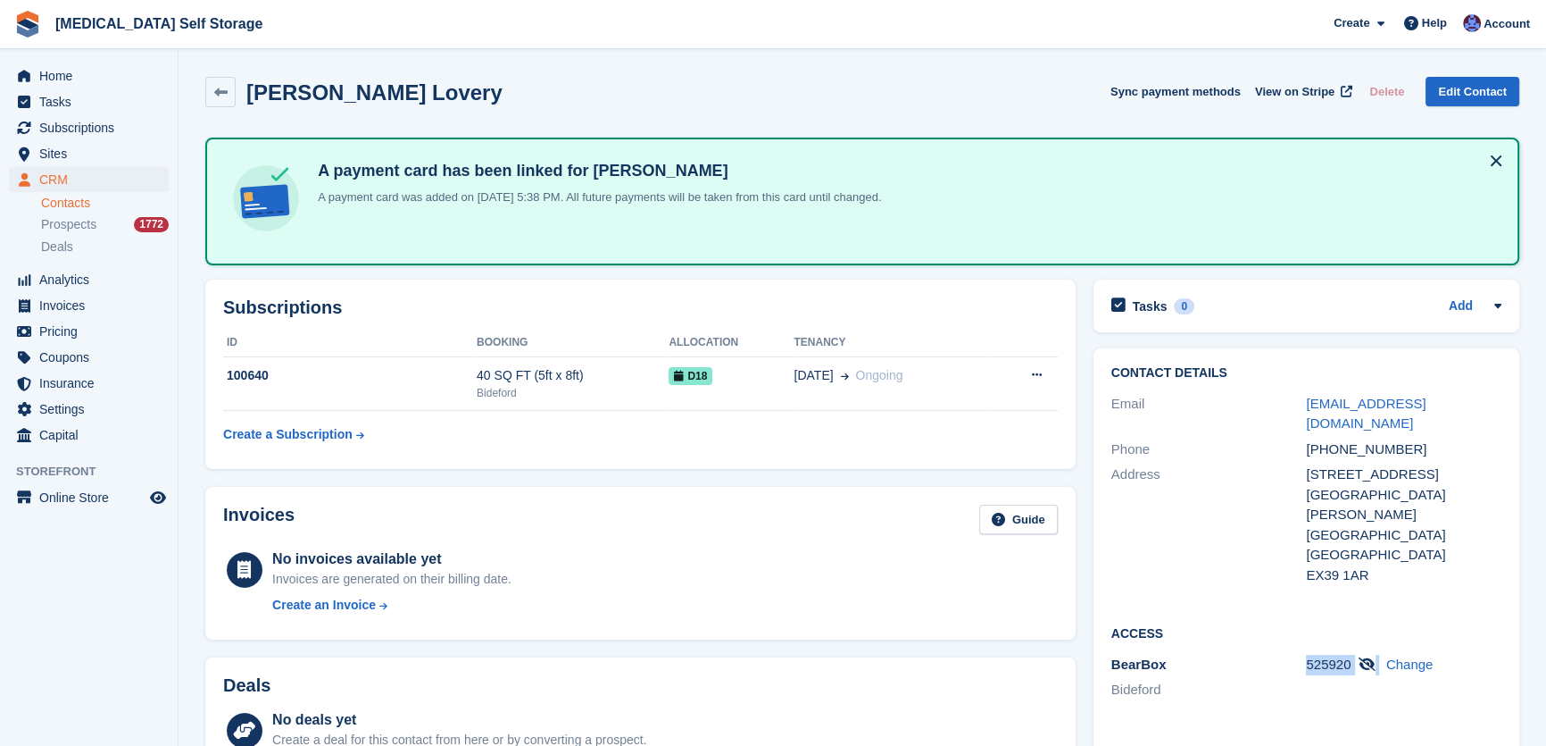
click at [1330, 656] on span "525920" at bounding box center [1328, 663] width 45 height 15
drag, startPoint x: 1330, startPoint y: 603, endPoint x: 1312, endPoint y: 637, distance: 38.8
click at [1315, 646] on div "Access BearBox Bideford 525920 Change" at bounding box center [1307, 668] width 426 height 126
drag, startPoint x: 1308, startPoint y: 600, endPoint x: 1350, endPoint y: 607, distance: 42.6
click at [1350, 654] on div "525920 Change" at bounding box center [1404, 664] width 196 height 21
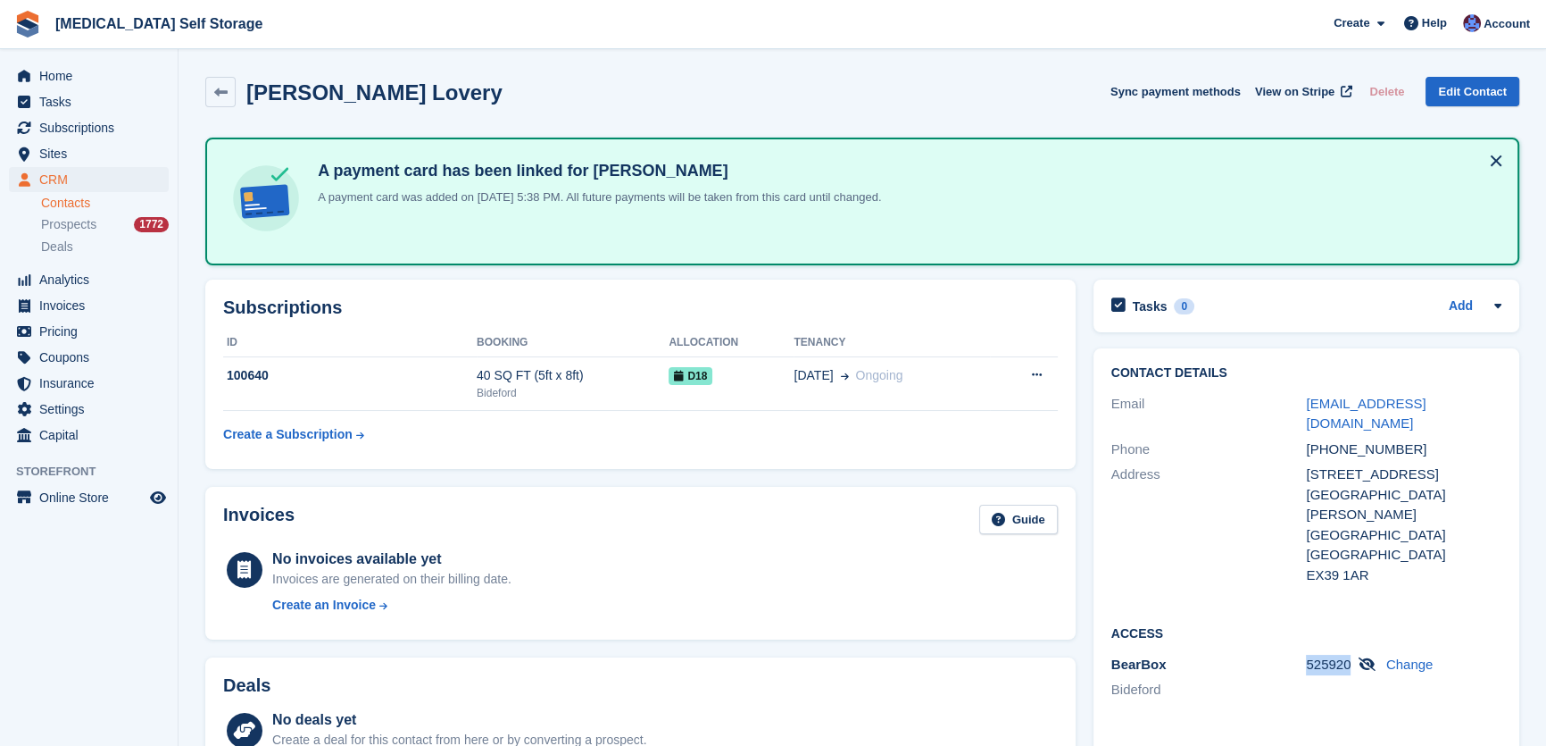
copy span "525920"
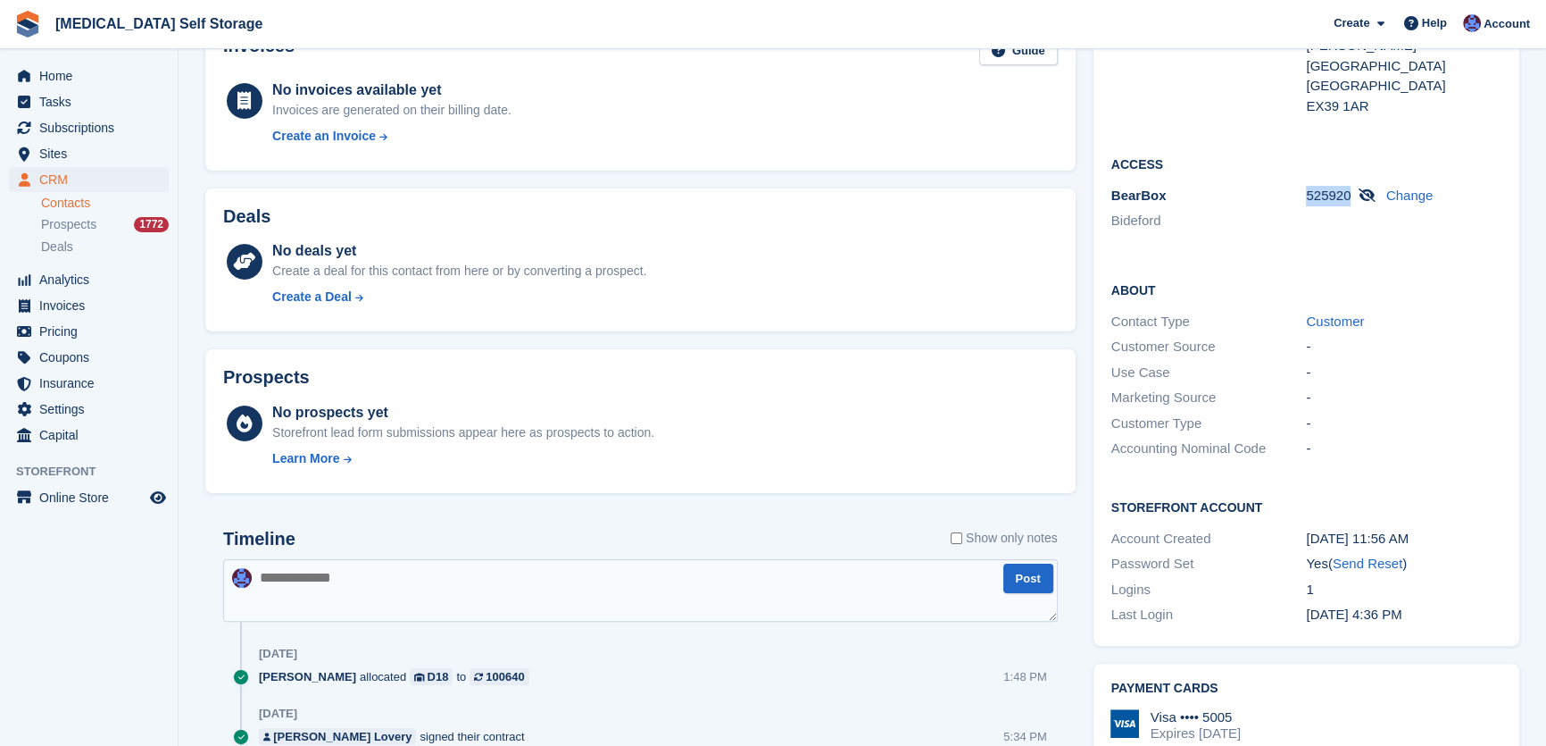
scroll to position [487, 0]
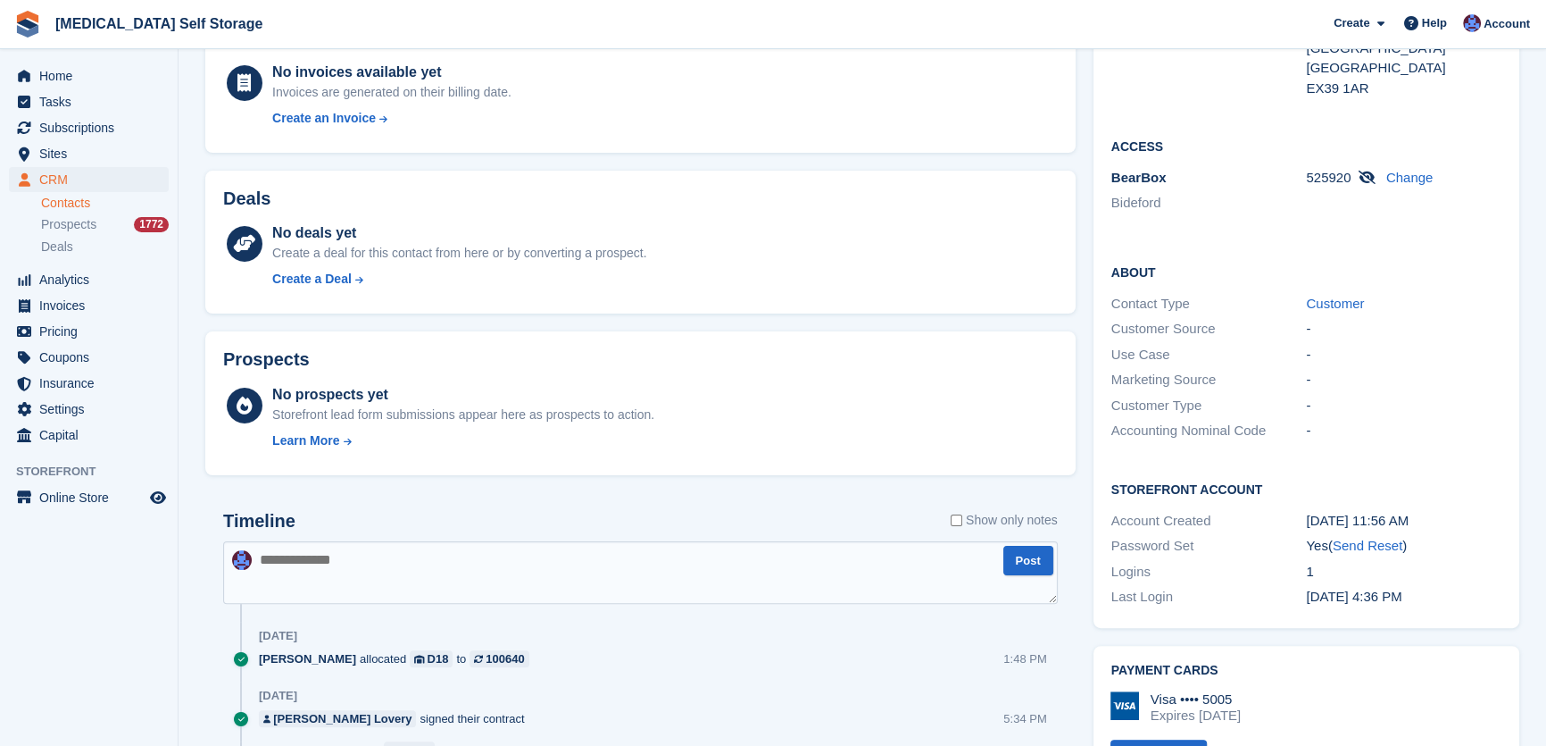
click at [385, 573] on textarea at bounding box center [640, 572] width 835 height 62
type textarea "**********"
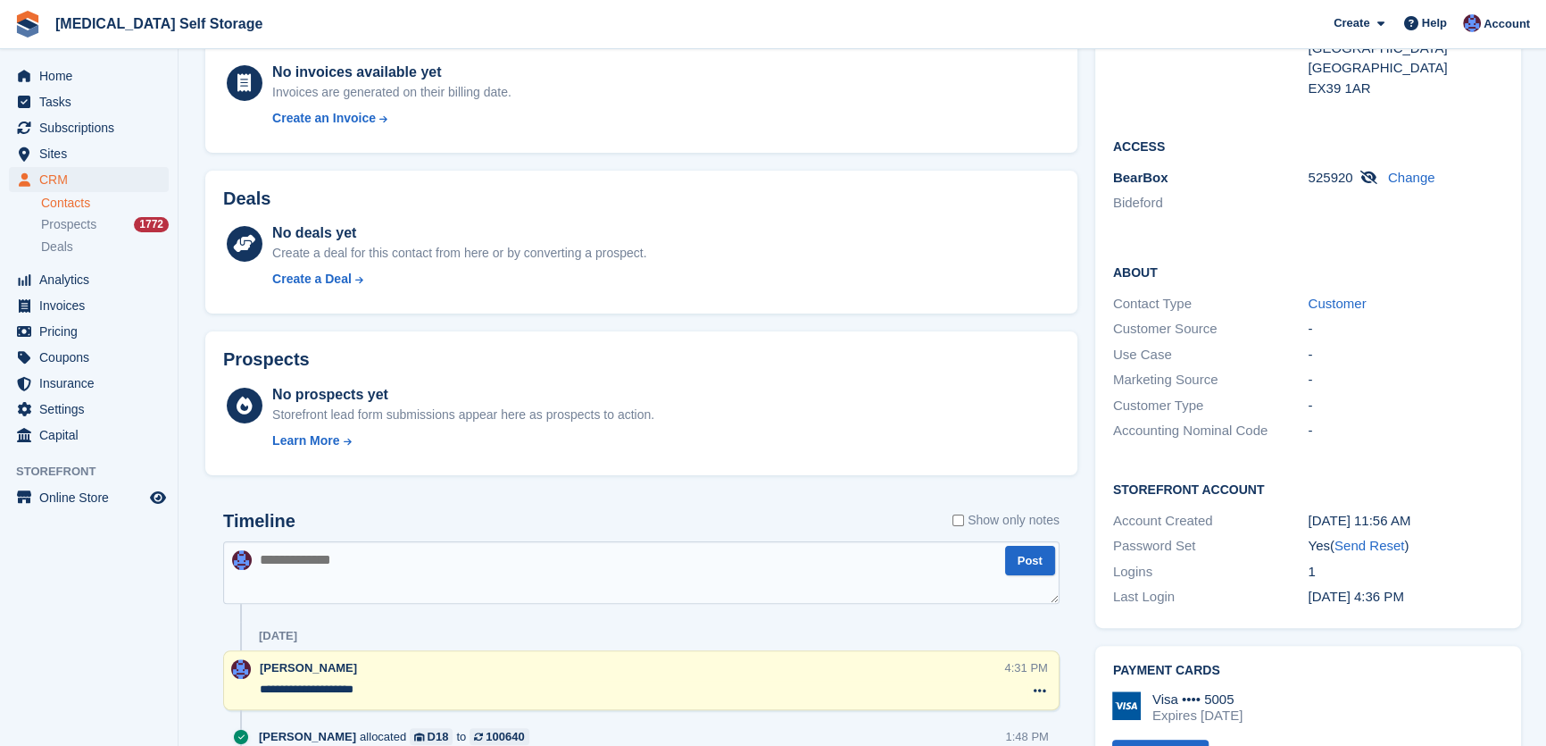
scroll to position [0, 0]
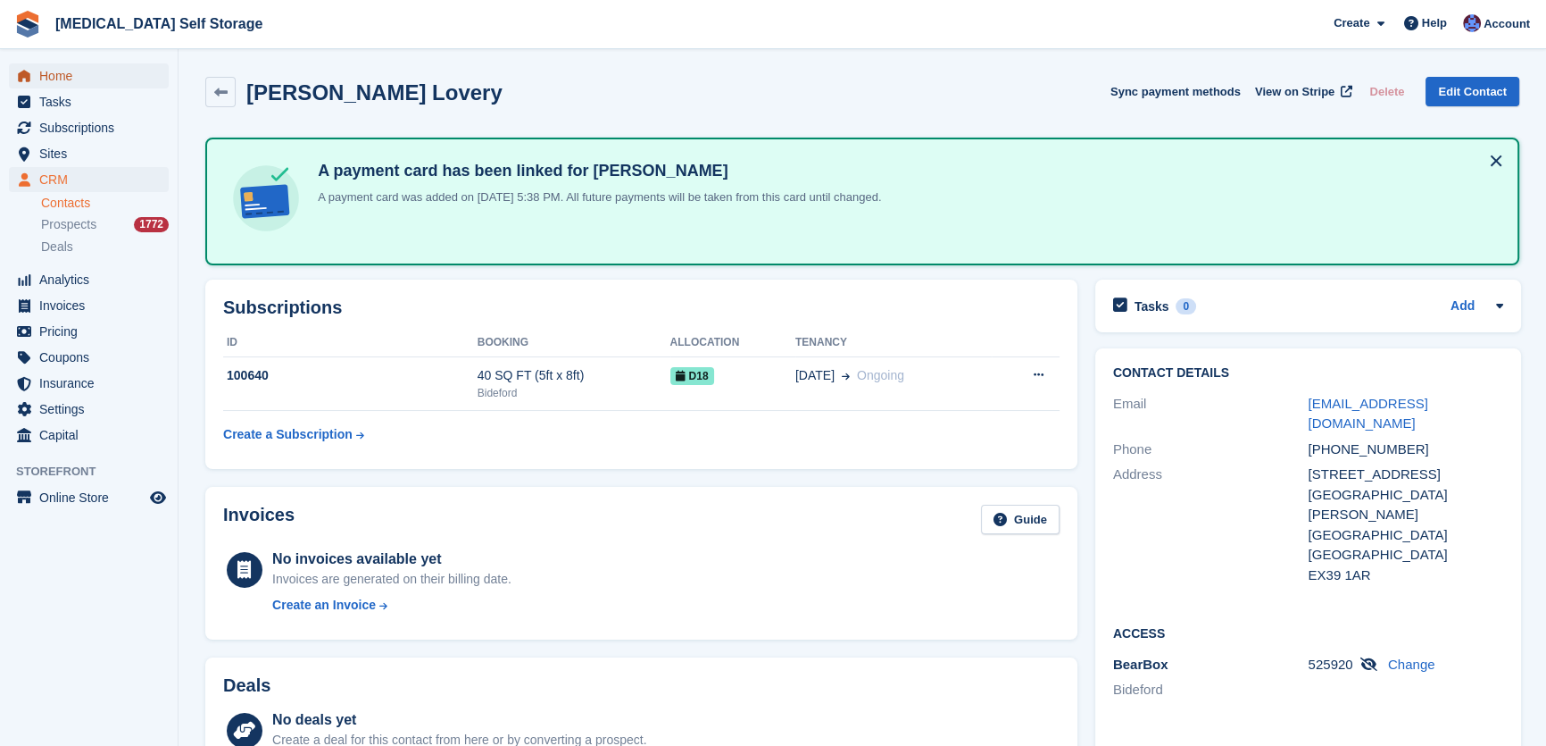
click at [83, 70] on span "Home" at bounding box center [92, 75] width 107 height 25
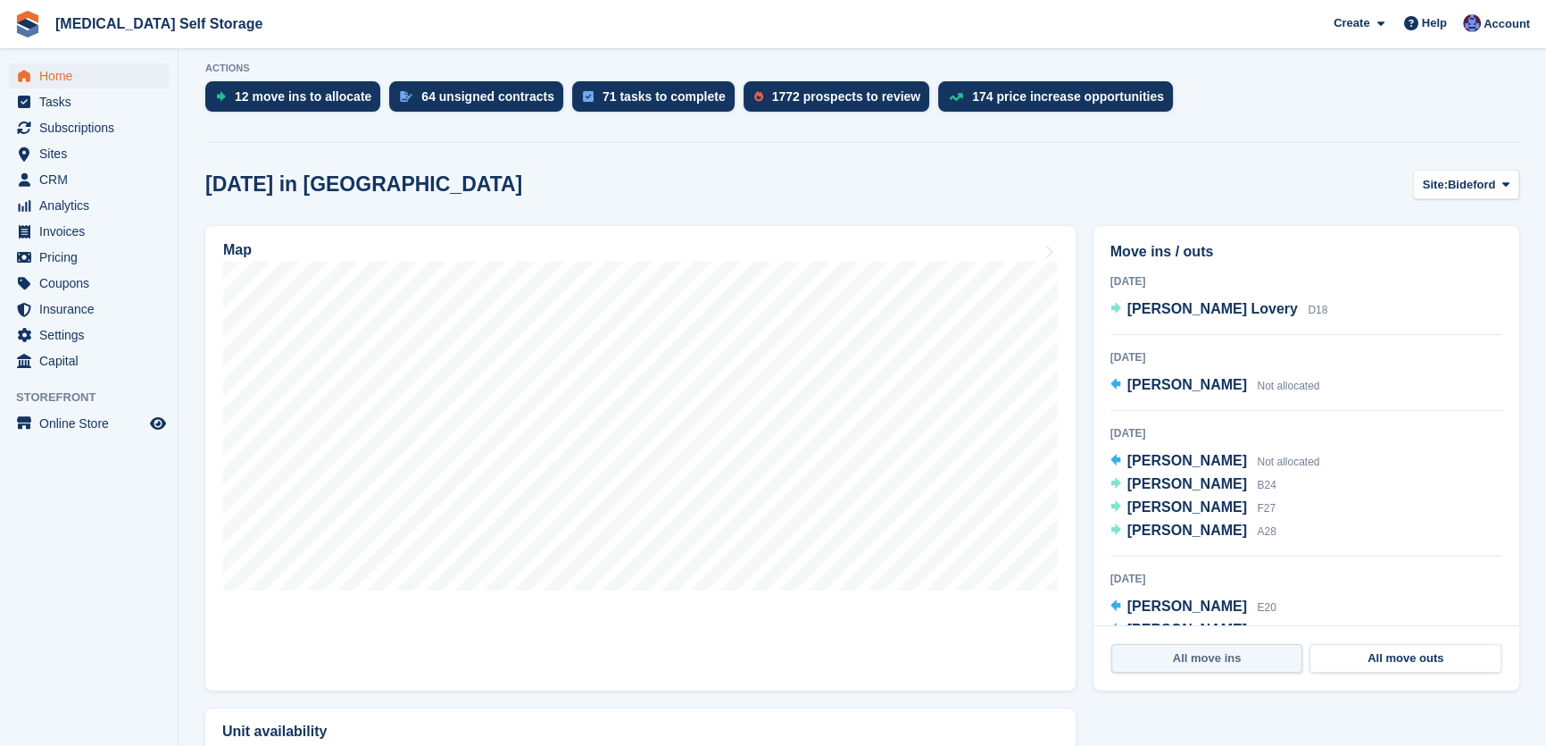
scroll to position [324, 0]
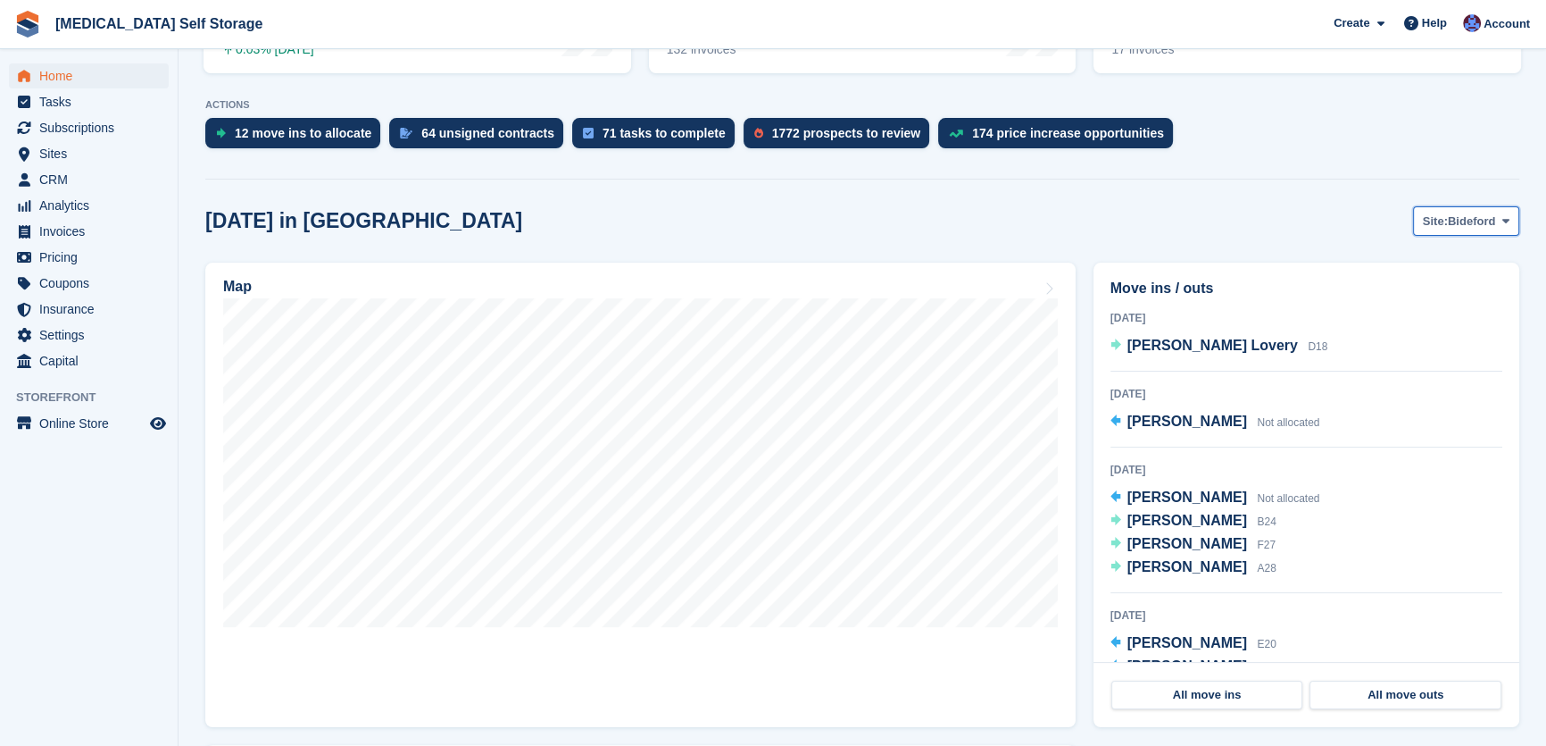
click at [1445, 228] on span "Site:" at bounding box center [1435, 221] width 25 height 18
click at [1445, 294] on link "Ilfracombe" at bounding box center [1433, 295] width 155 height 32
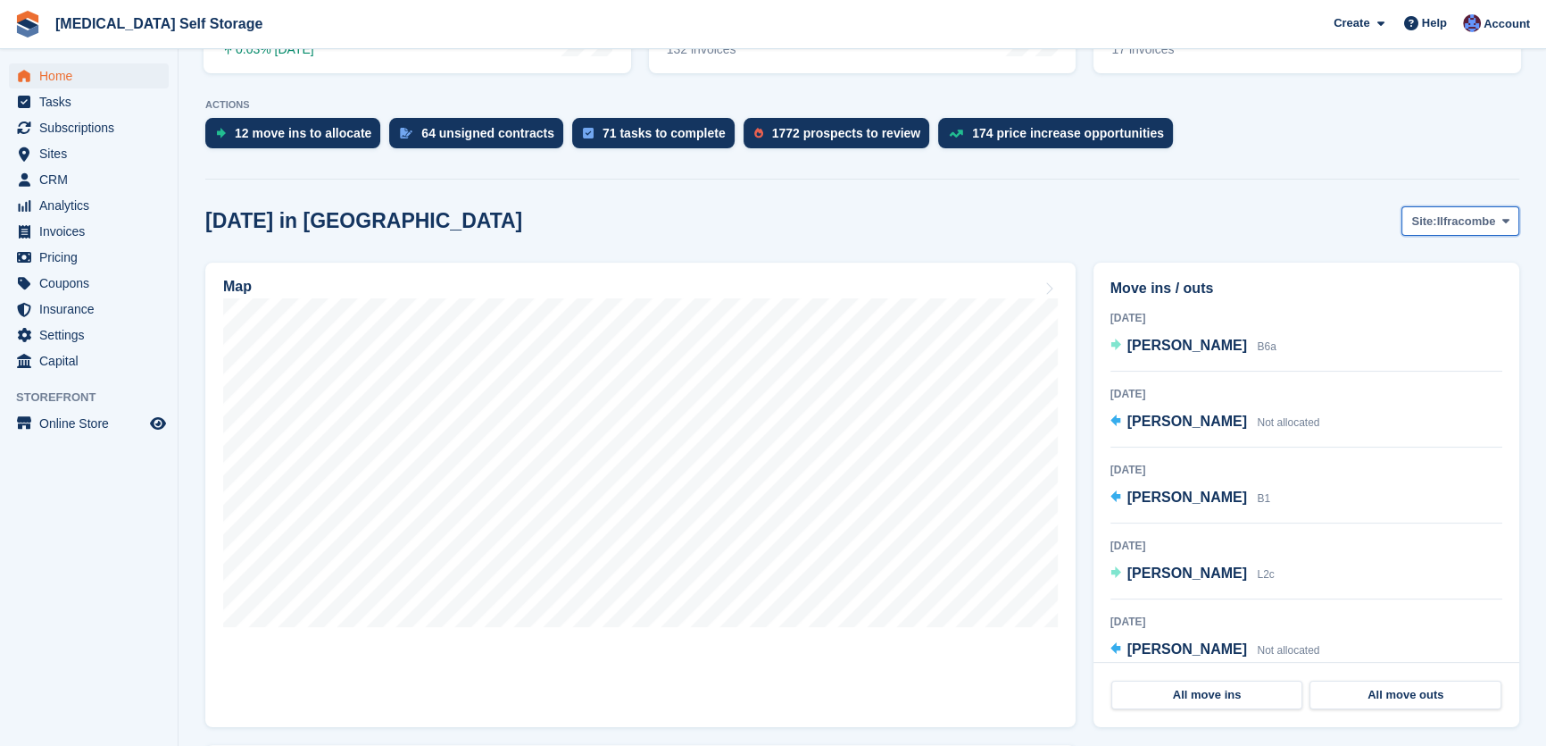
click at [1456, 227] on span "Ilfracombe" at bounding box center [1466, 221] width 59 height 18
click at [1462, 336] on link "Tavistock" at bounding box center [1433, 328] width 155 height 32
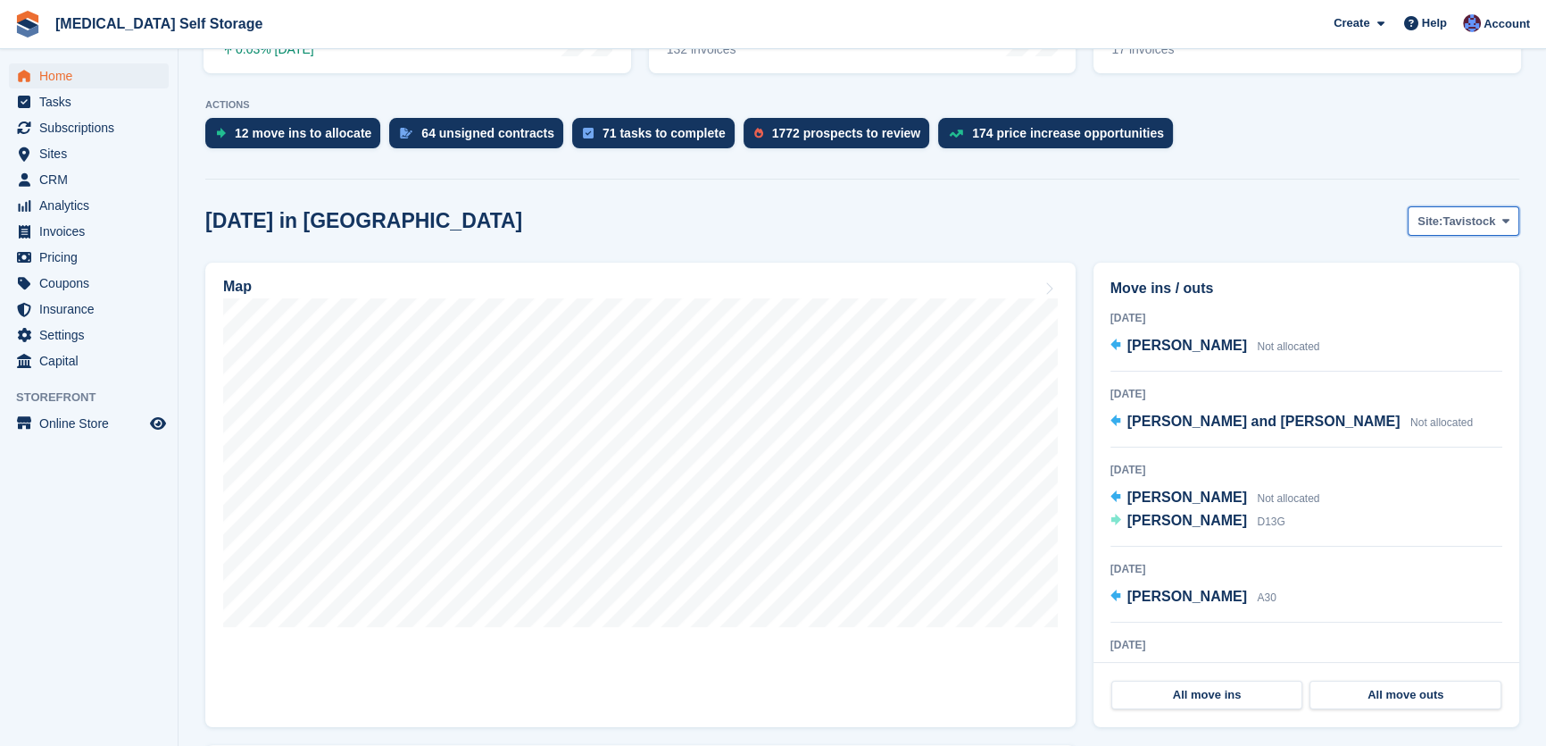
click at [1454, 219] on span "Tavistock" at bounding box center [1469, 221] width 53 height 18
click at [1450, 251] on link "Bideford" at bounding box center [1433, 263] width 155 height 32
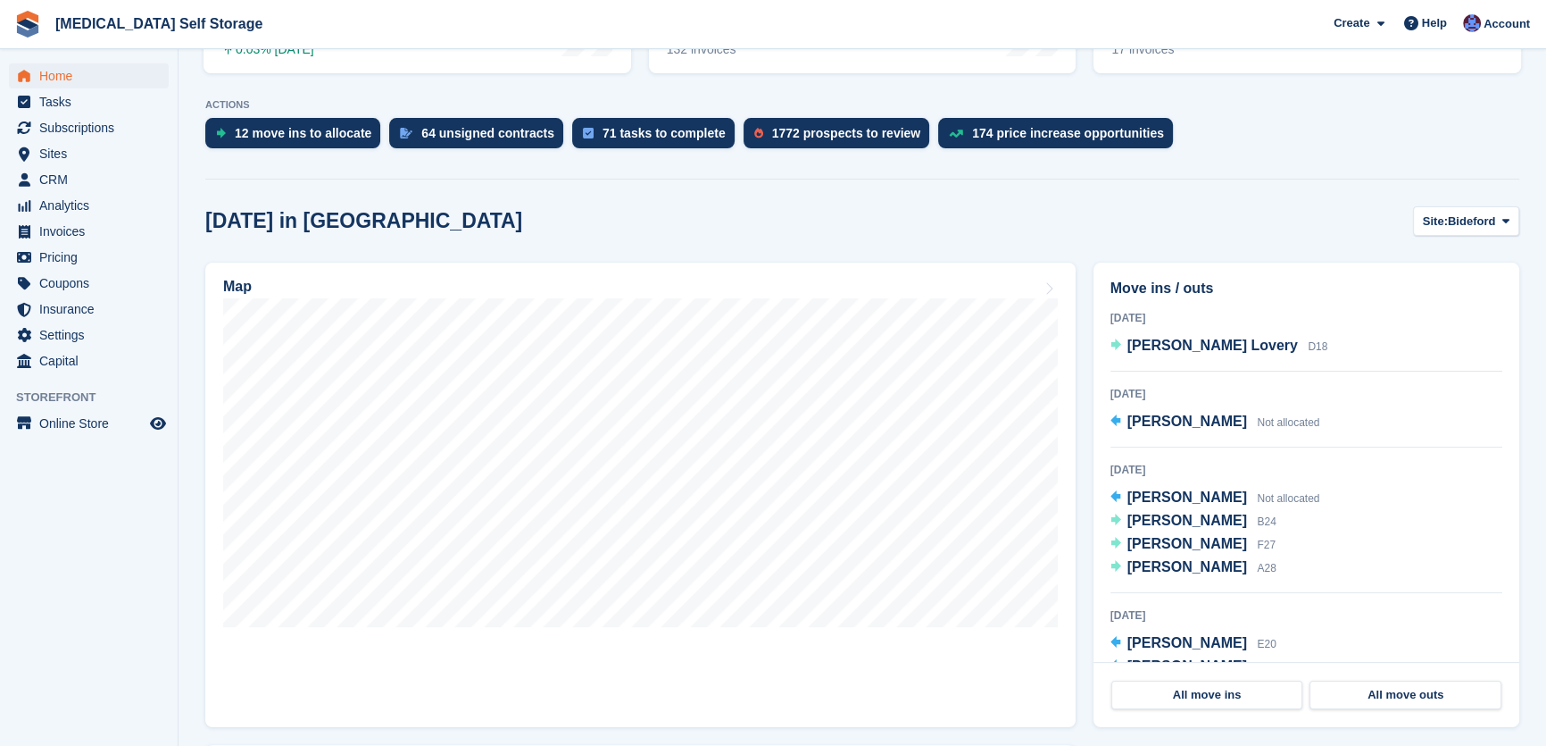
click at [464, 175] on div at bounding box center [862, 175] width 1314 height 8
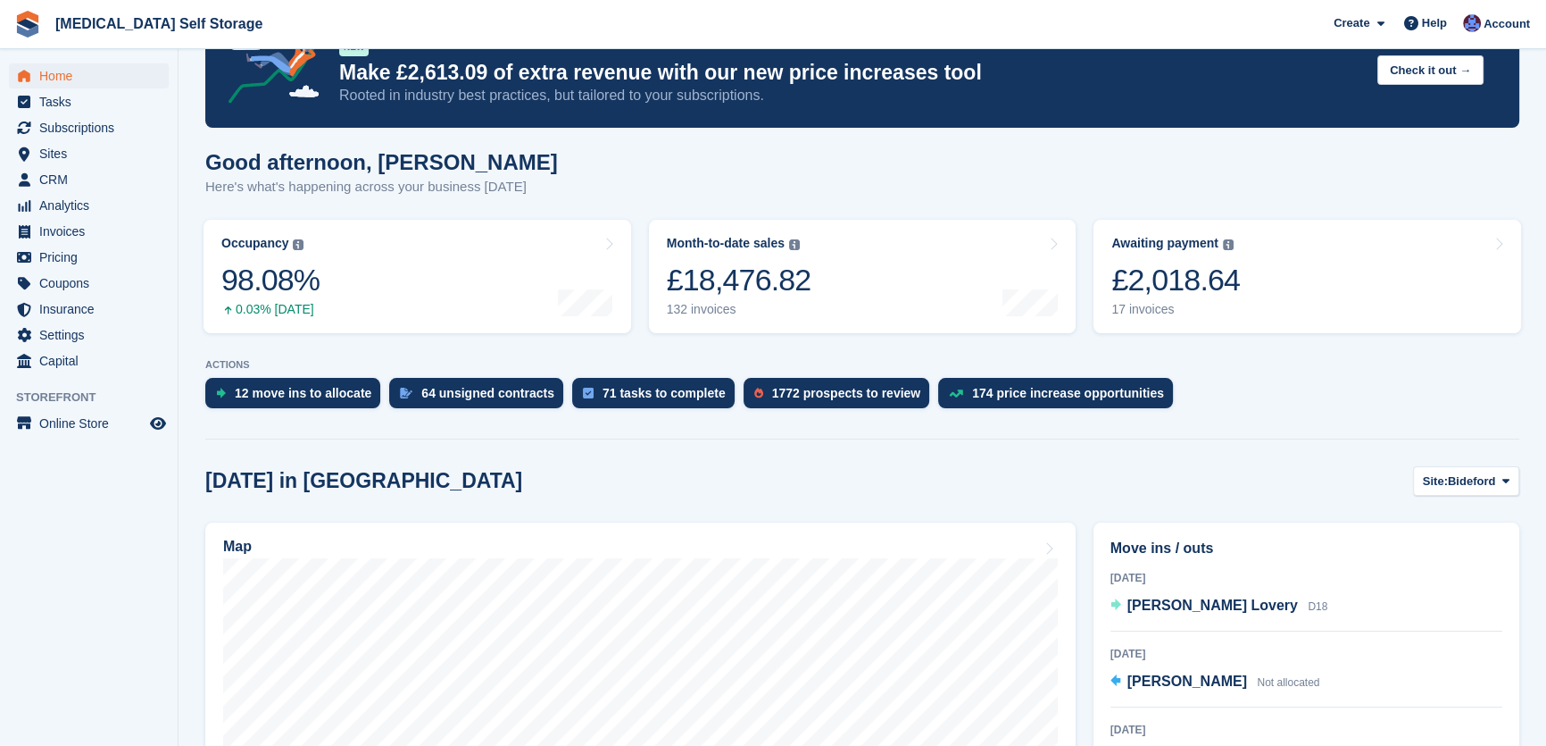
scroll to position [0, 0]
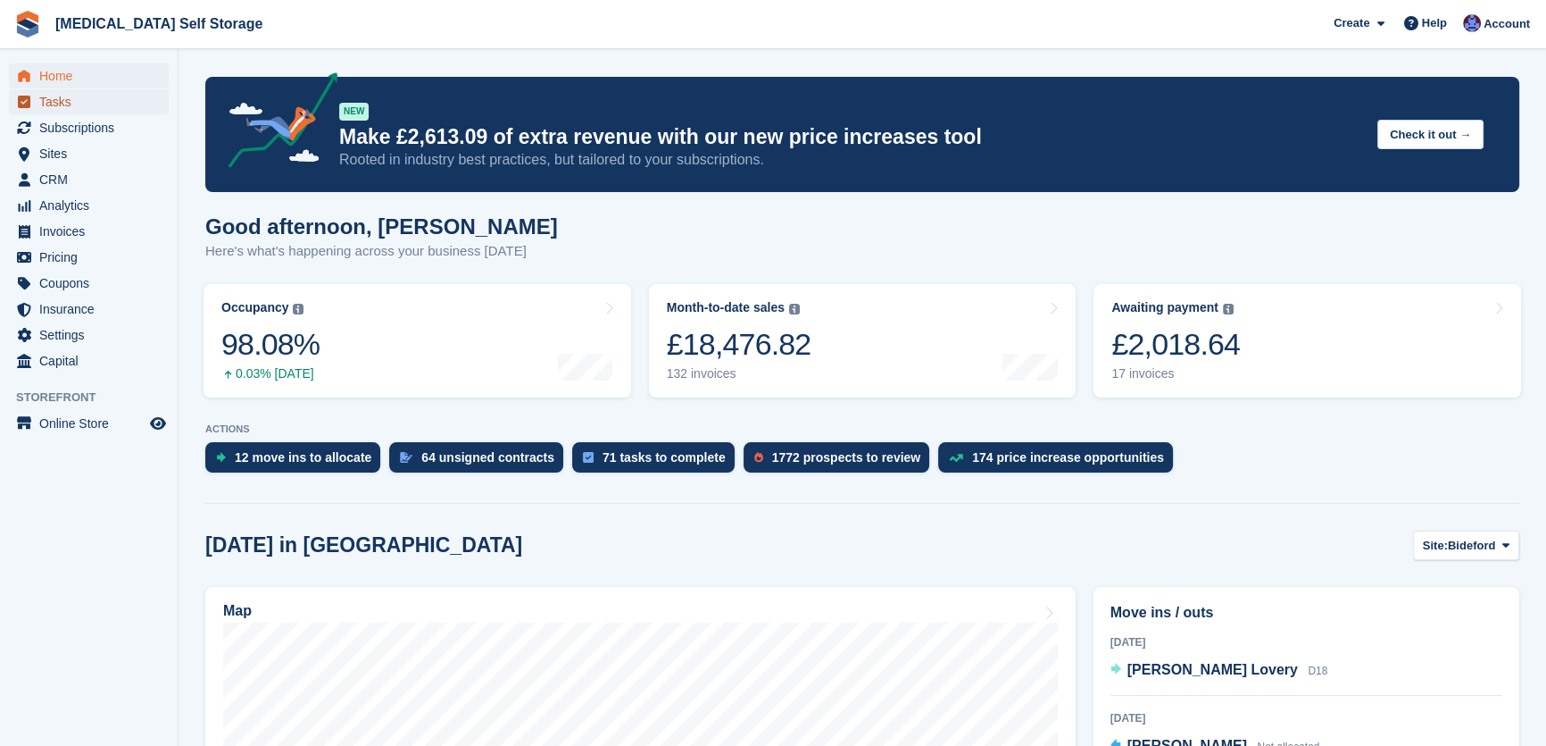
click at [64, 104] on span "Tasks" at bounding box center [92, 101] width 107 height 25
